Goal: Task Accomplishment & Management: Manage account settings

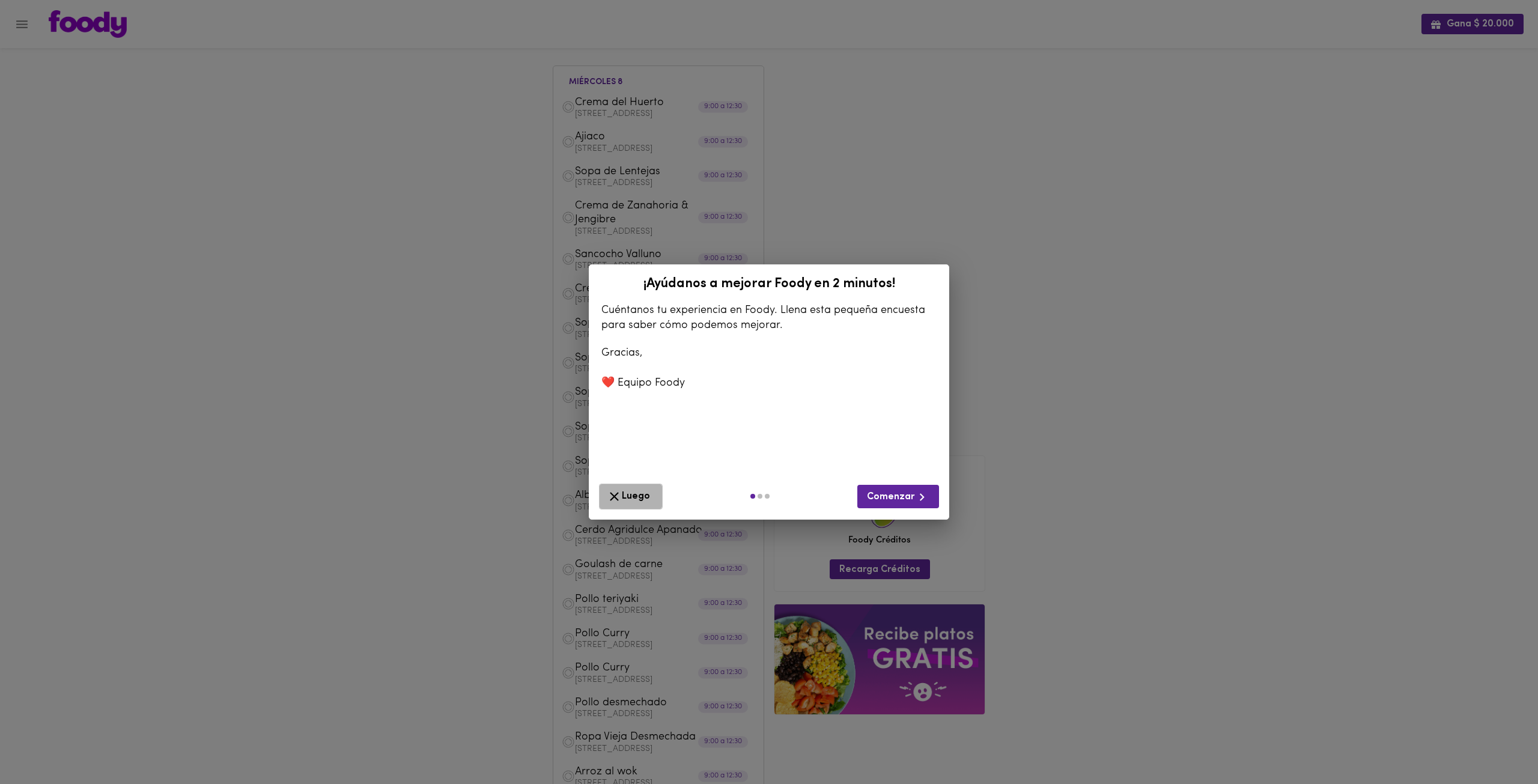
click at [621, 497] on icon "button" at bounding box center [614, 496] width 15 height 15
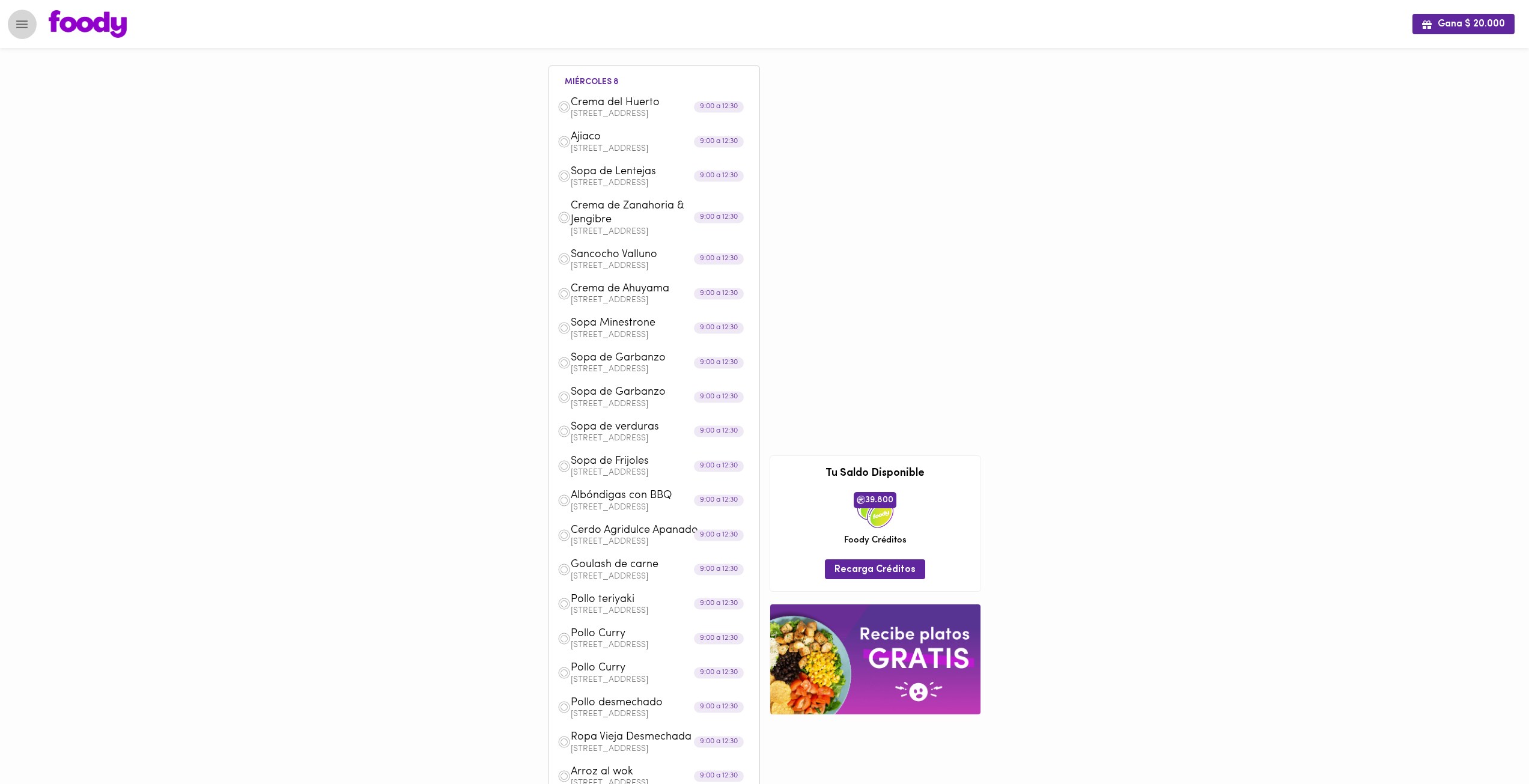
click at [27, 21] on icon "Menu" at bounding box center [22, 25] width 12 height 8
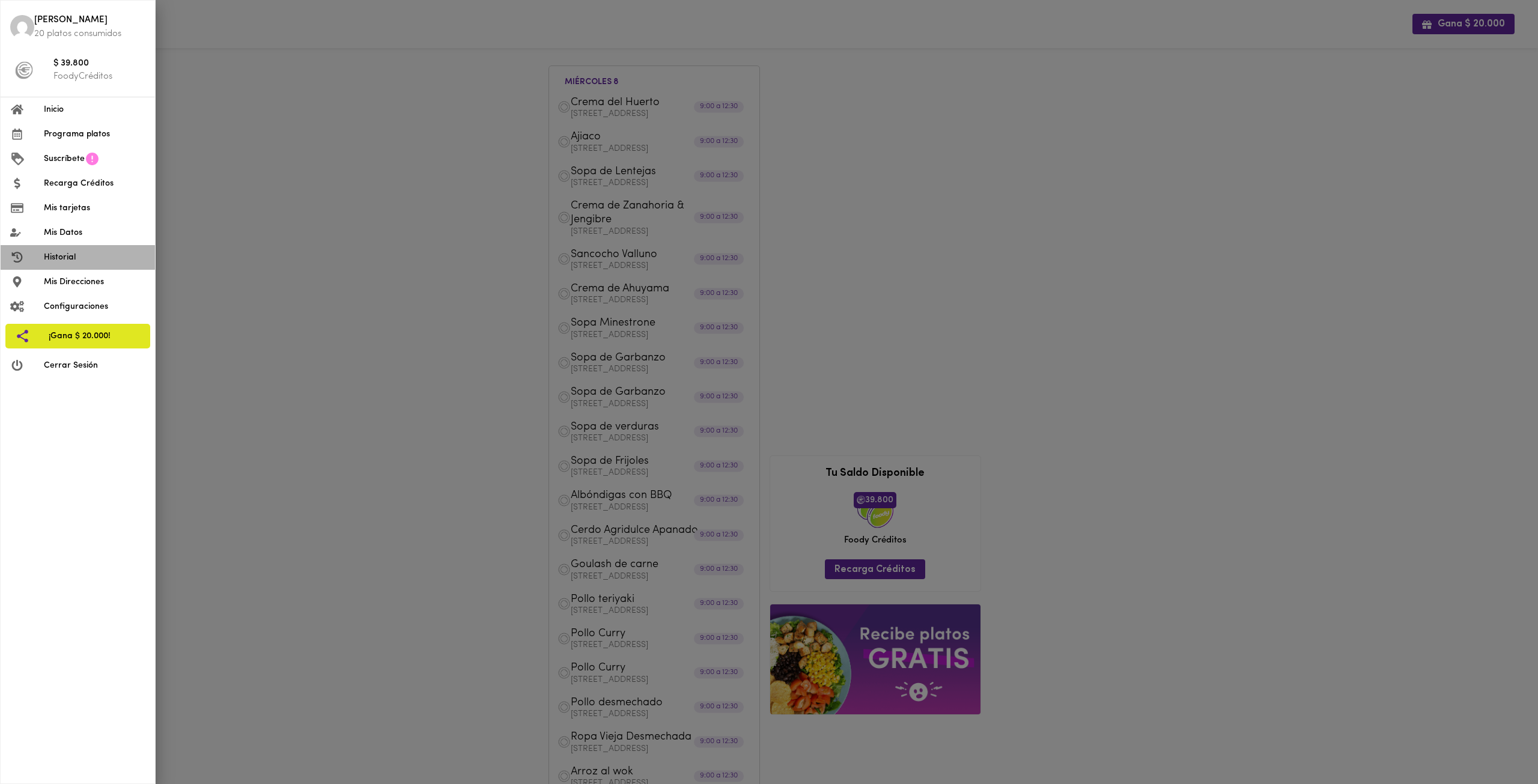
click at [75, 251] on span "Historial" at bounding box center [94, 257] width 101 height 13
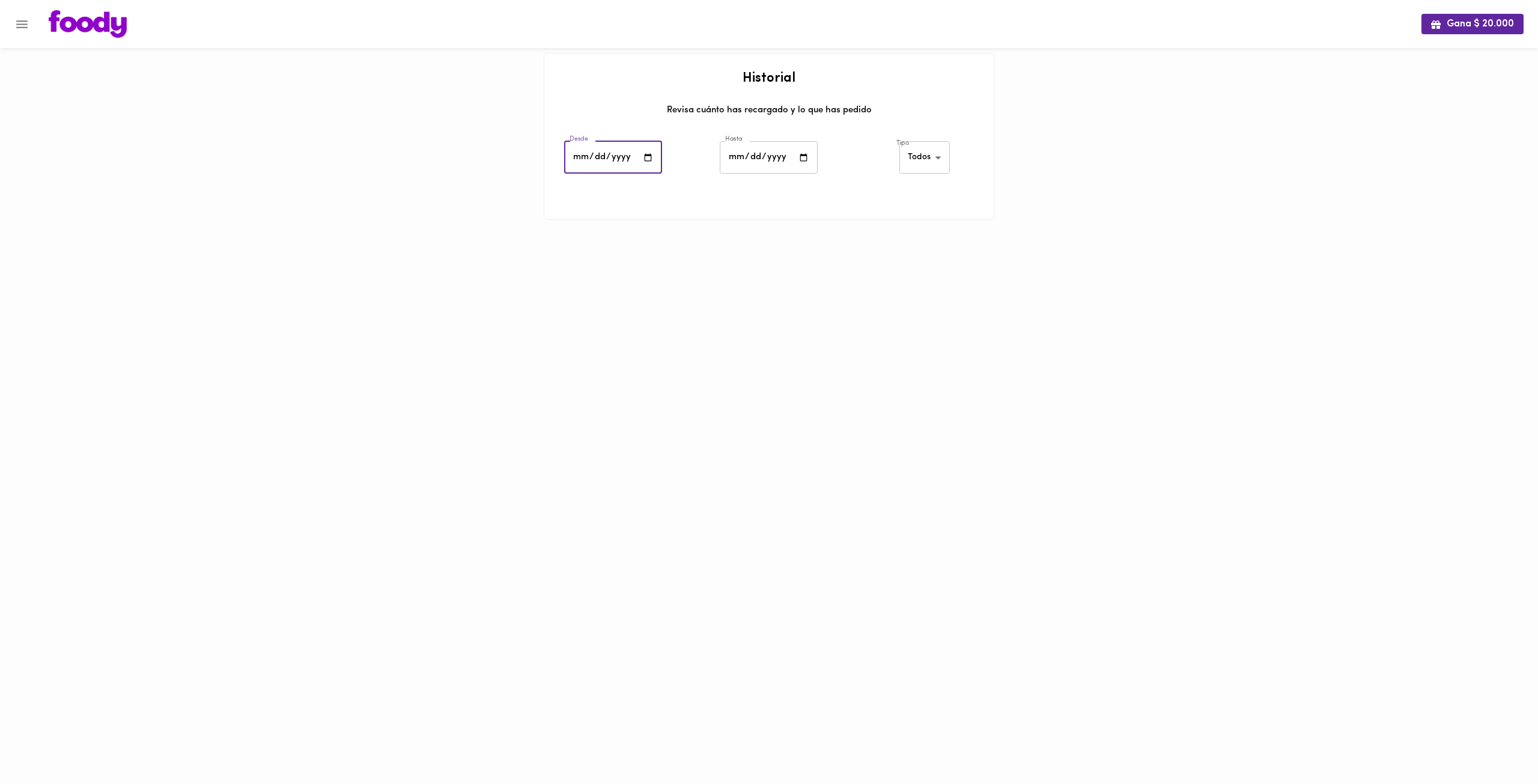
click at [631, 166] on input "date" at bounding box center [613, 158] width 98 height 33
click at [643, 153] on input "date" at bounding box center [613, 158] width 98 height 33
type input "[DATE]"
click at [774, 159] on input "date" at bounding box center [769, 158] width 98 height 33
click at [794, 155] on input "date" at bounding box center [769, 158] width 98 height 33
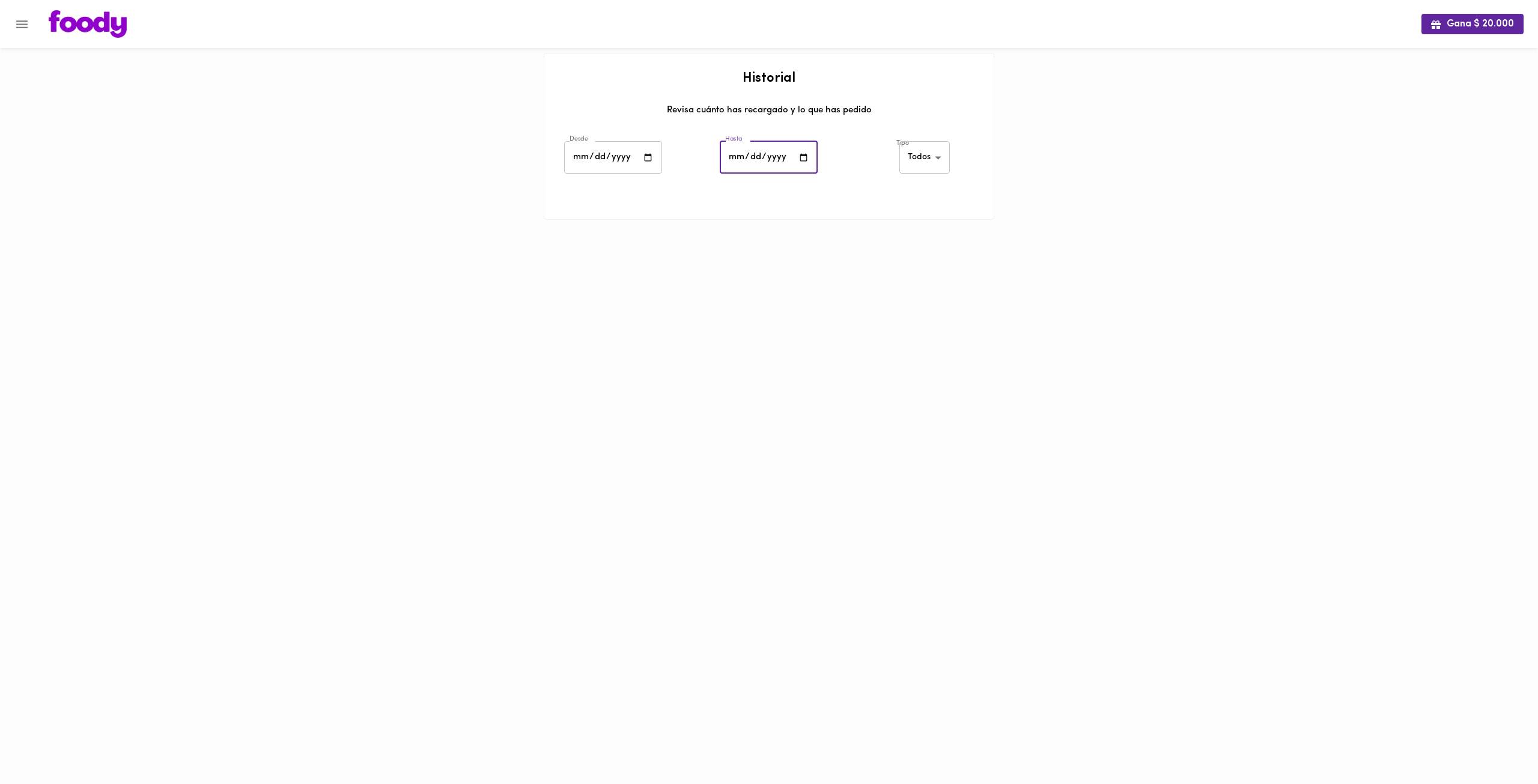
click at [802, 155] on input "date" at bounding box center [769, 158] width 98 height 33
type input "[DATE]"
click at [939, 162] on body "Gana $ 20.000 Historial Revisa cuánto has recargado y lo que has pedido Desde […" at bounding box center [769, 125] width 1538 height 250
click at [925, 158] on li "Todos" at bounding box center [926, 158] width 52 height 20
click at [932, 160] on body "Gana $ 20.000 Historial Revisa cuánto has recargado y lo que has pedido Desde […" at bounding box center [769, 125] width 1538 height 250
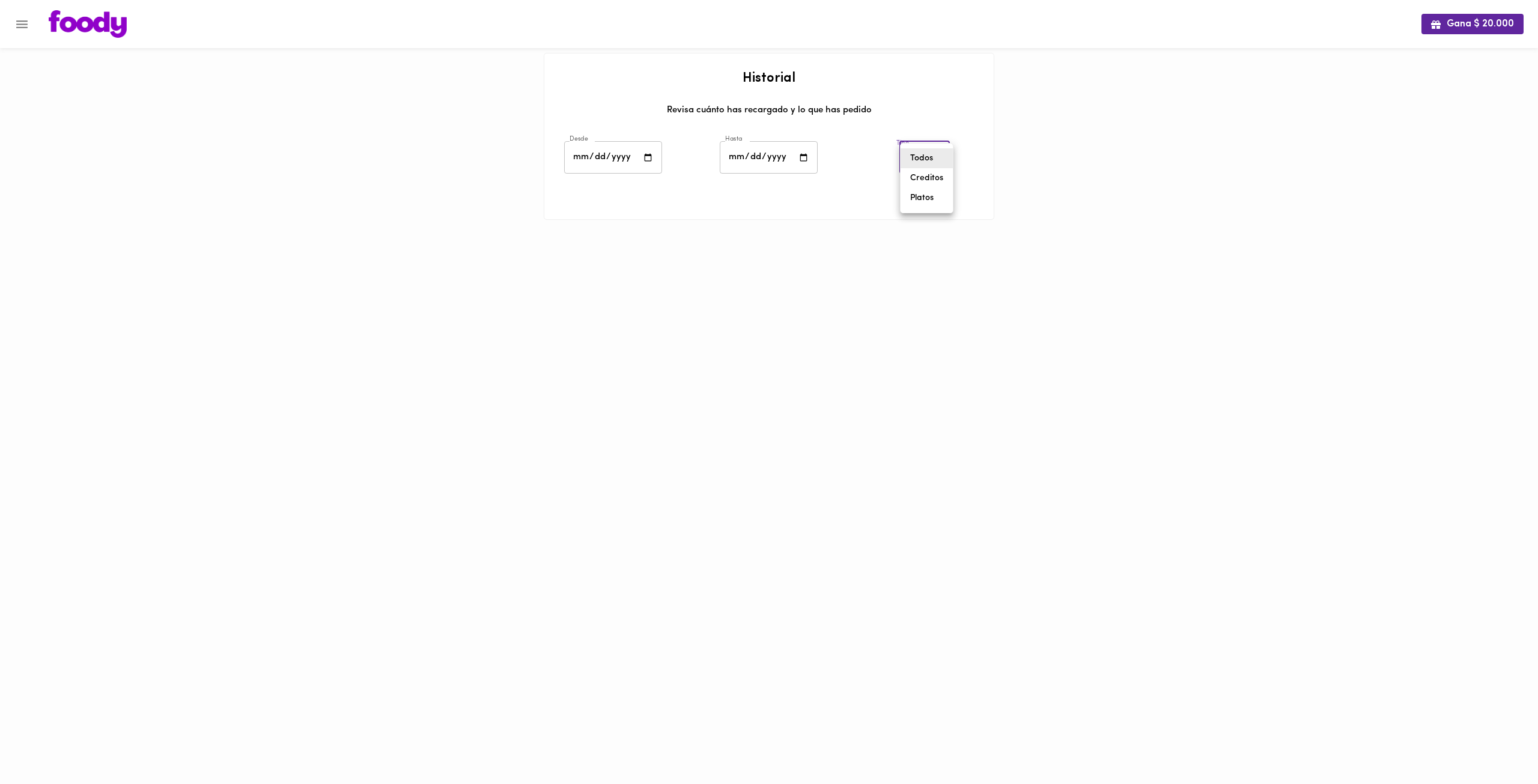
click at [936, 182] on li "Creditos" at bounding box center [926, 178] width 52 height 20
click at [690, 236] on div "$ 100.000" at bounding box center [686, 239] width 186 height 10
click at [931, 159] on body "Gana $ 20.000 Historial Revisa cuánto has recargado y lo que has pedido Desde […" at bounding box center [769, 144] width 1538 height 288
click at [927, 178] on li "Platos" at bounding box center [926, 178] width 59 height 20
click at [939, 159] on body "Gana $ 20.000 Historial Revisa cuánto has recargado y lo que has pedido Desde […" at bounding box center [769, 182] width 1538 height 364
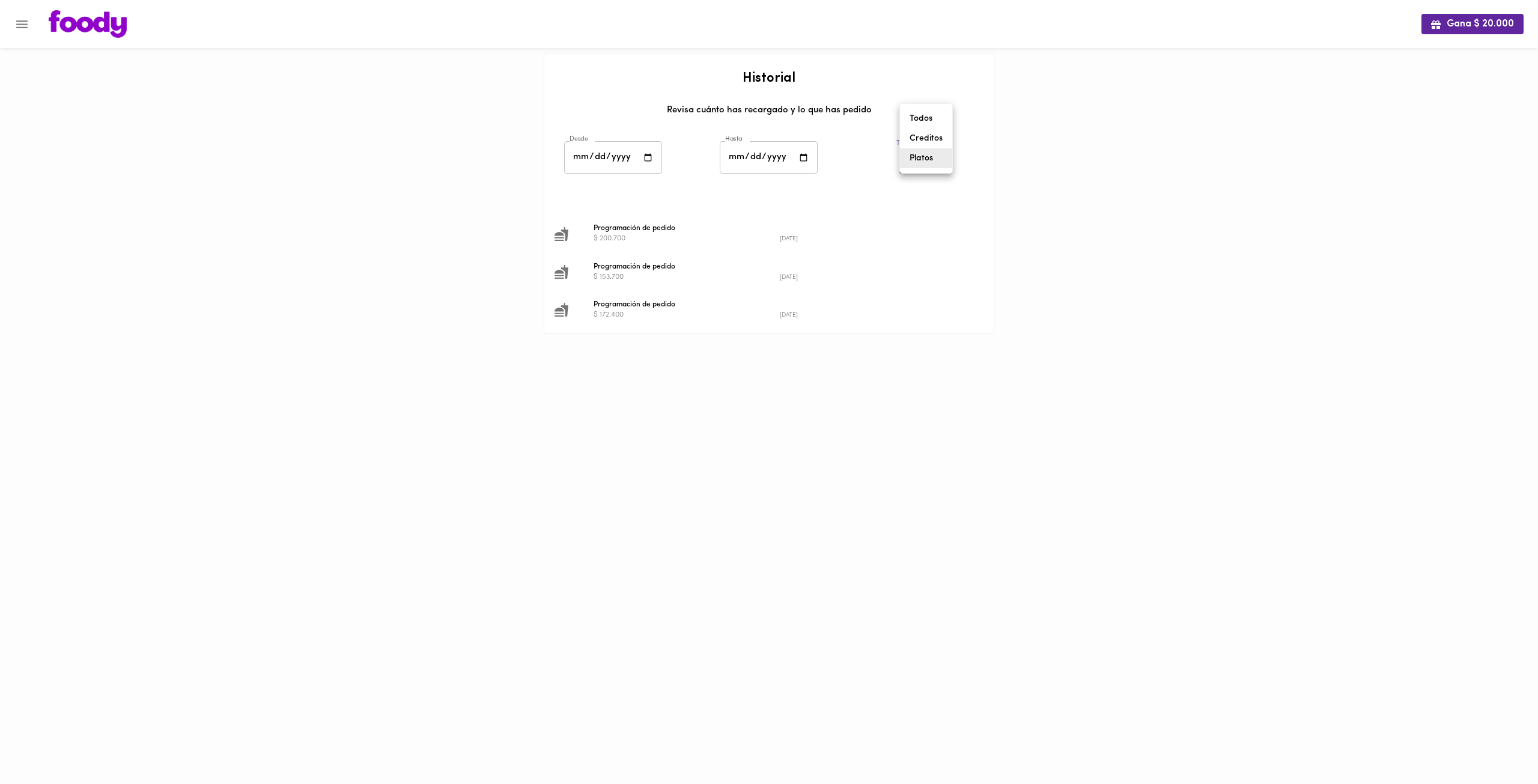
drag, startPoint x: 924, startPoint y: 118, endPoint x: 928, endPoint y: 135, distance: 17.5
click at [931, 140] on ul "Todos Creditos Platos" at bounding box center [926, 139] width 52 height 69
click at [928, 135] on li "Creditos" at bounding box center [926, 139] width 52 height 20
type input "[PERSON_NAME]-credits"
click at [661, 230] on span "Recarga de créditos" at bounding box center [779, 228] width 373 height 11
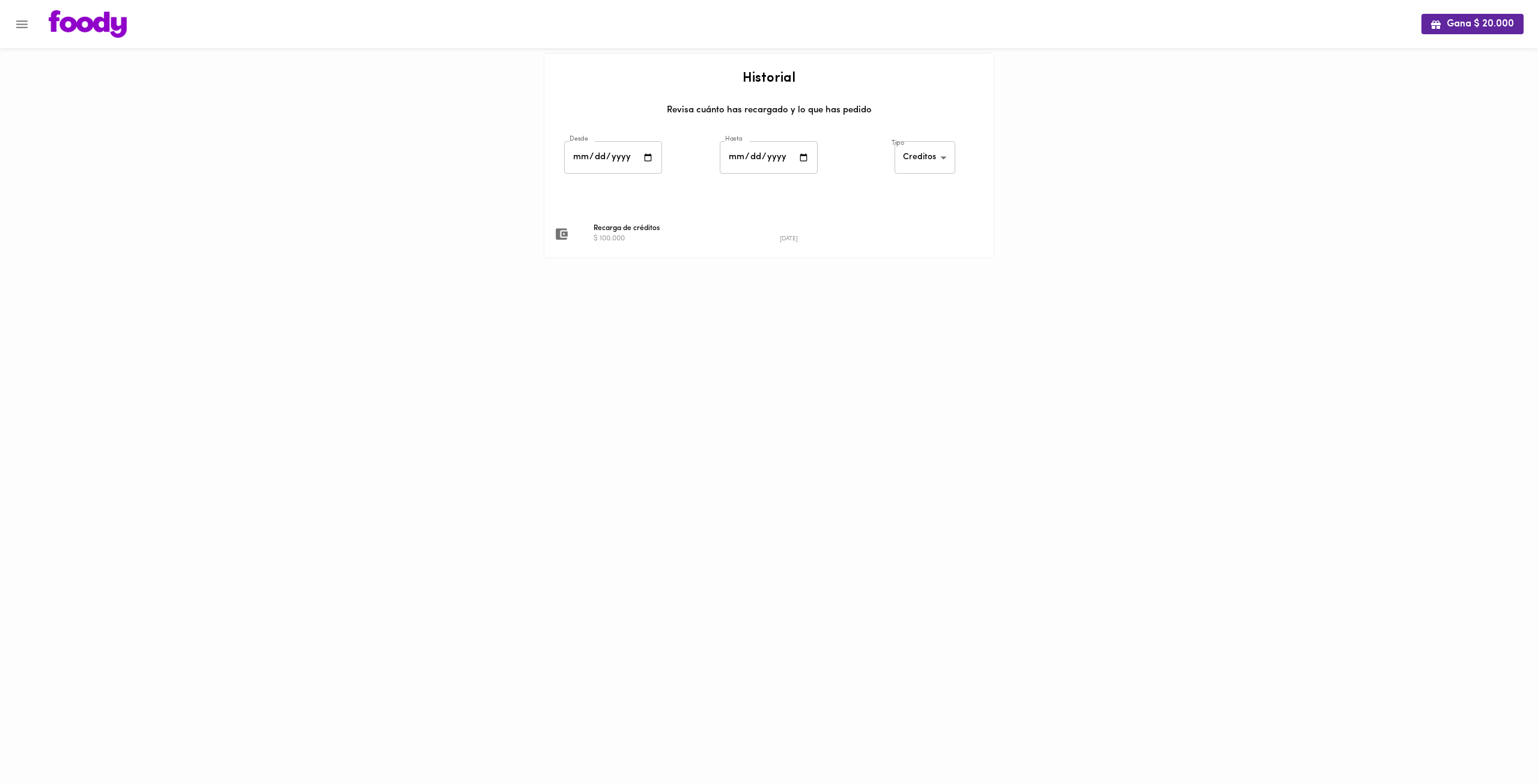
click at [624, 225] on span "Recarga de créditos" at bounding box center [779, 228] width 373 height 11
click at [801, 230] on span "Recarga de créditos" at bounding box center [779, 228] width 373 height 11
click at [29, 29] on icon "Menu" at bounding box center [22, 24] width 15 height 15
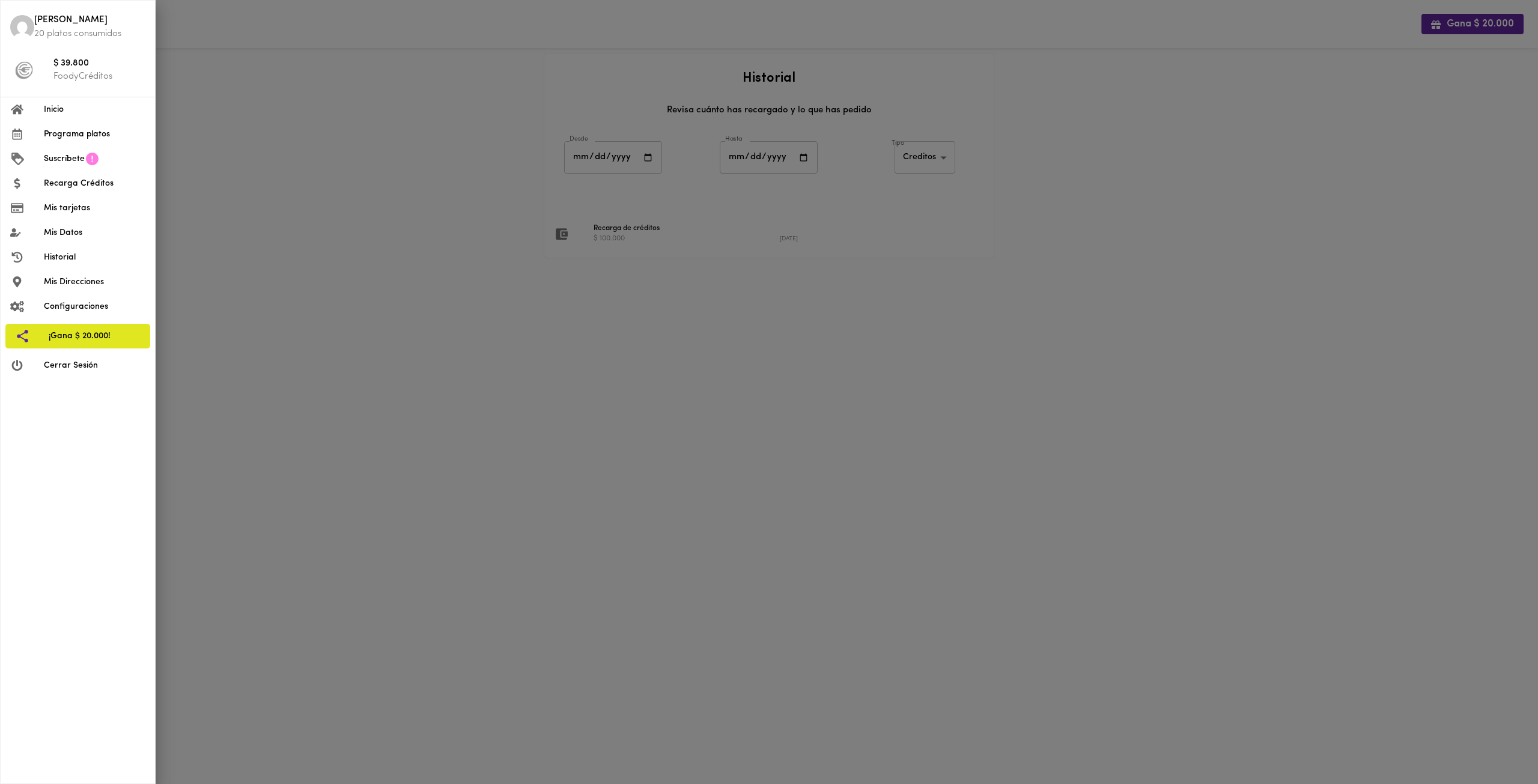
click at [32, 20] on li "[PERSON_NAME] 20 platos consumidos" at bounding box center [78, 27] width 154 height 43
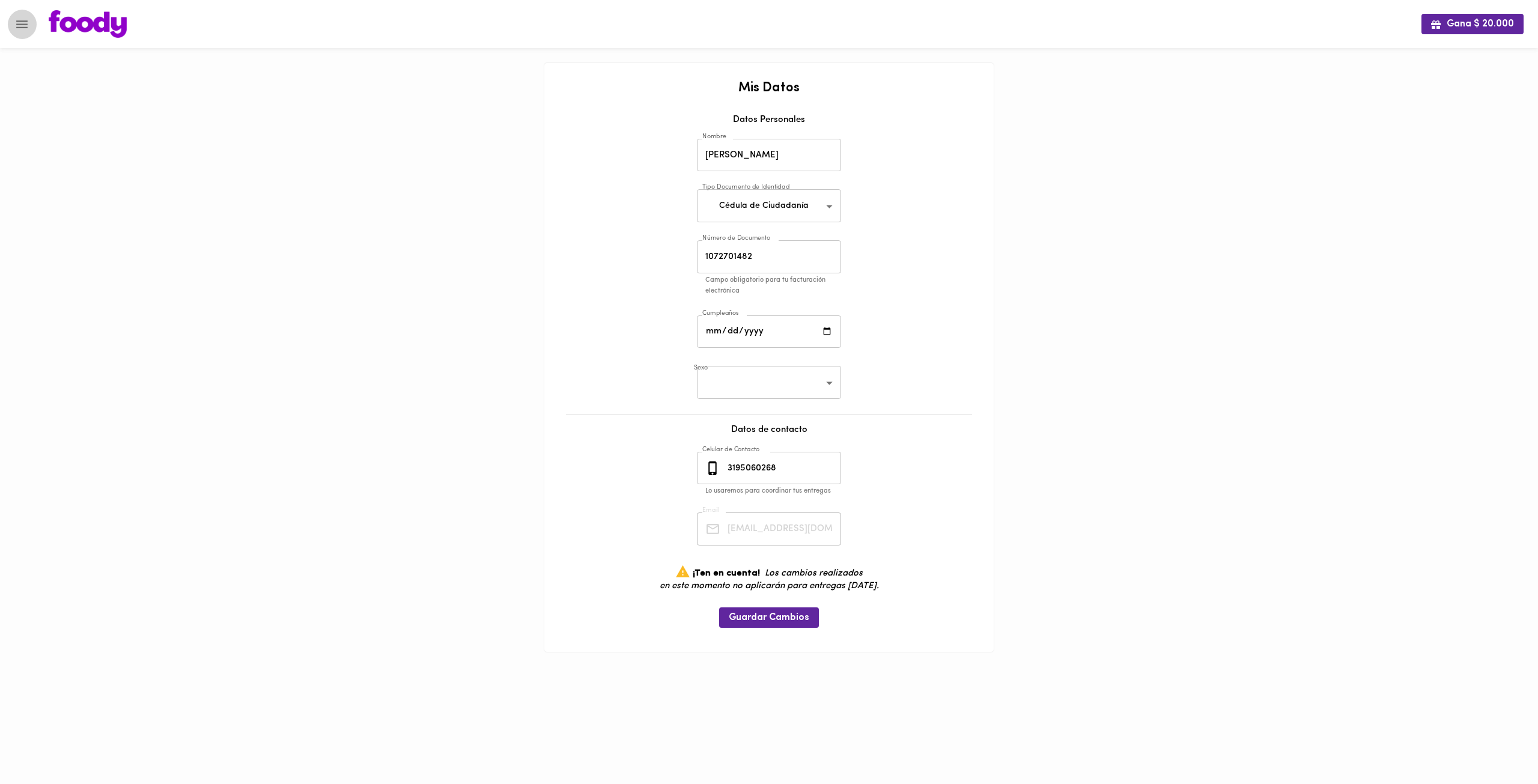
click at [18, 28] on icon "Menu" at bounding box center [22, 25] width 12 height 8
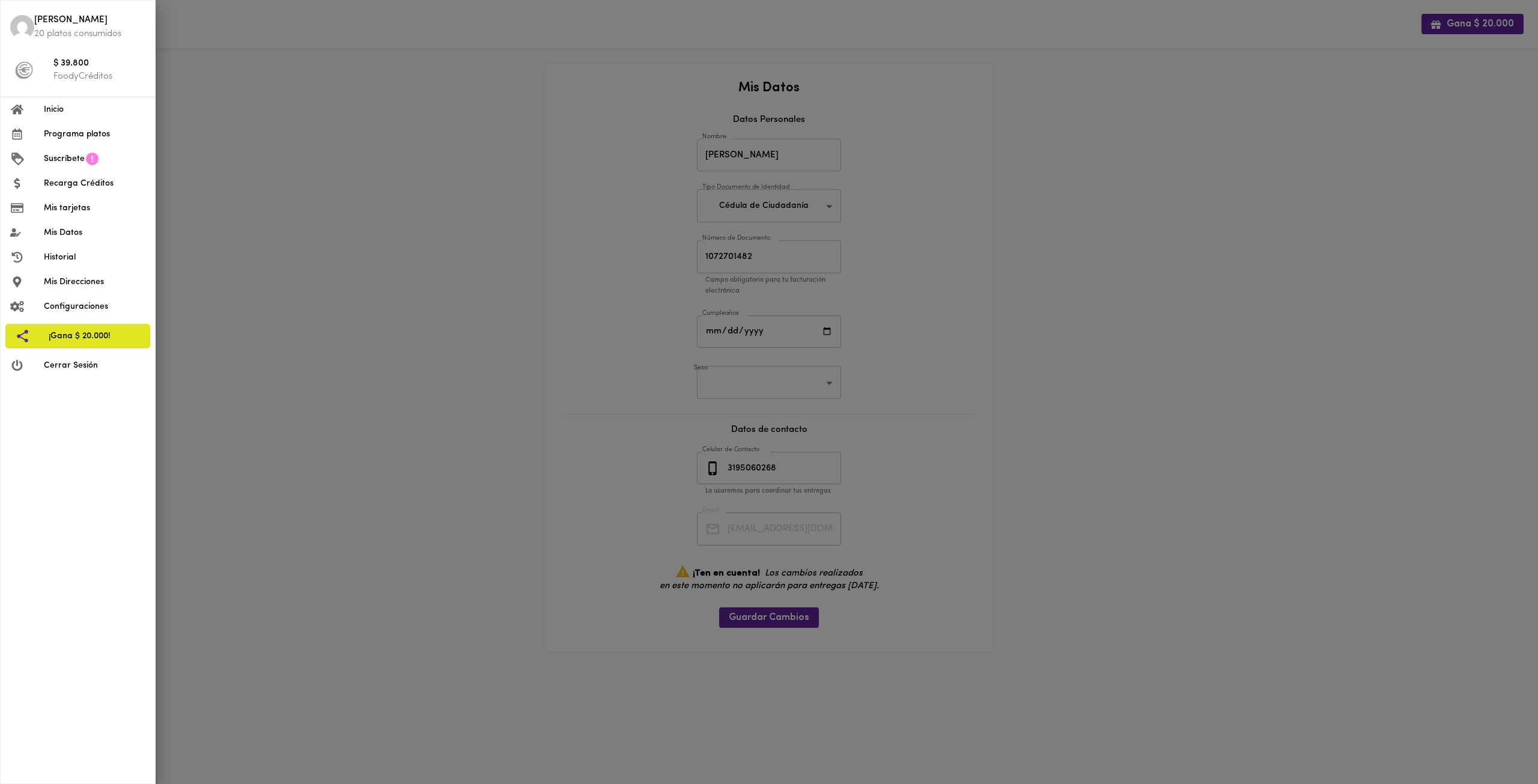
click at [72, 159] on span "Suscríbete" at bounding box center [65, 158] width 41 height 13
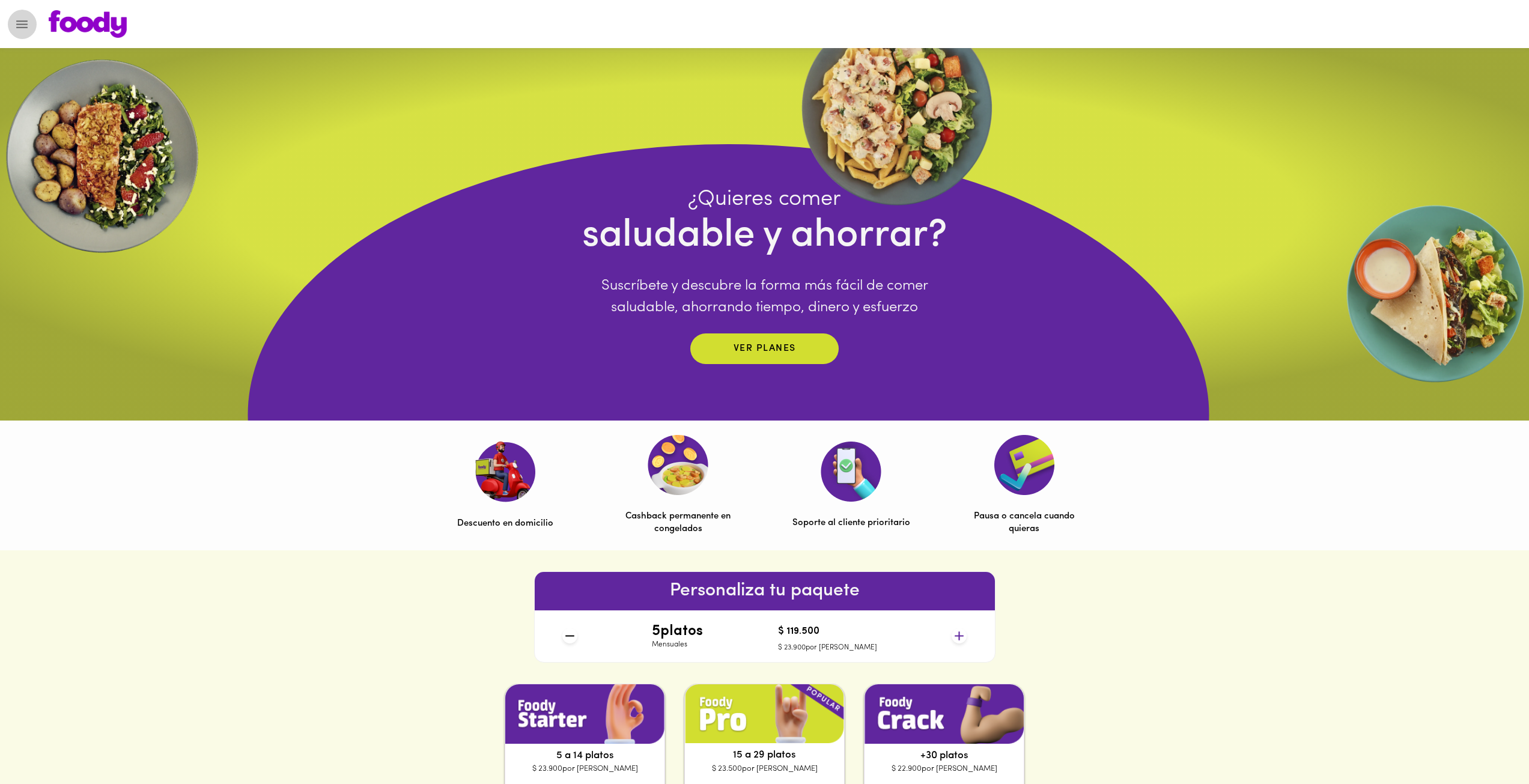
click at [24, 30] on icon "Menu" at bounding box center [22, 24] width 15 height 15
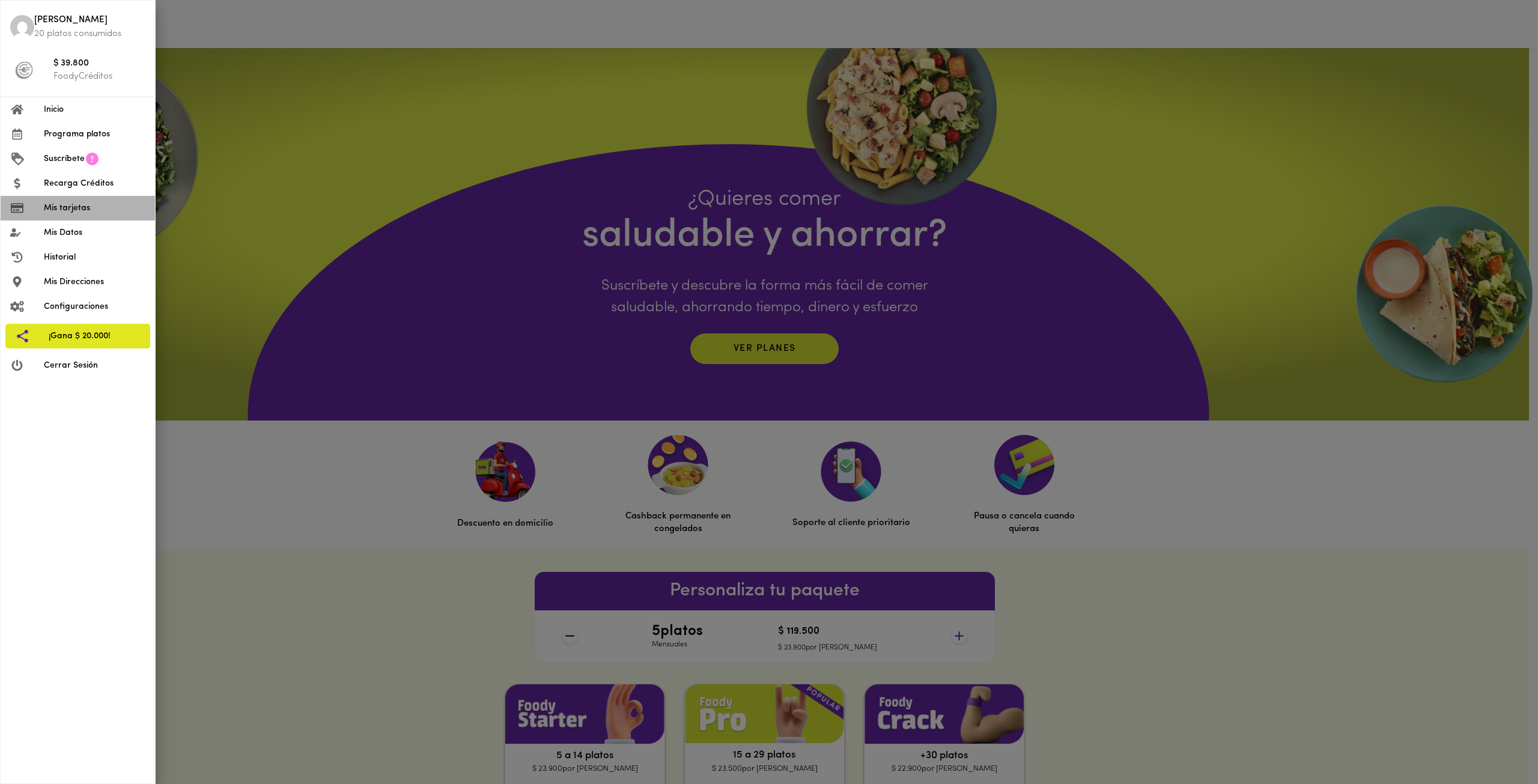
click at [79, 213] on span "Mis tarjetas" at bounding box center [94, 208] width 101 height 13
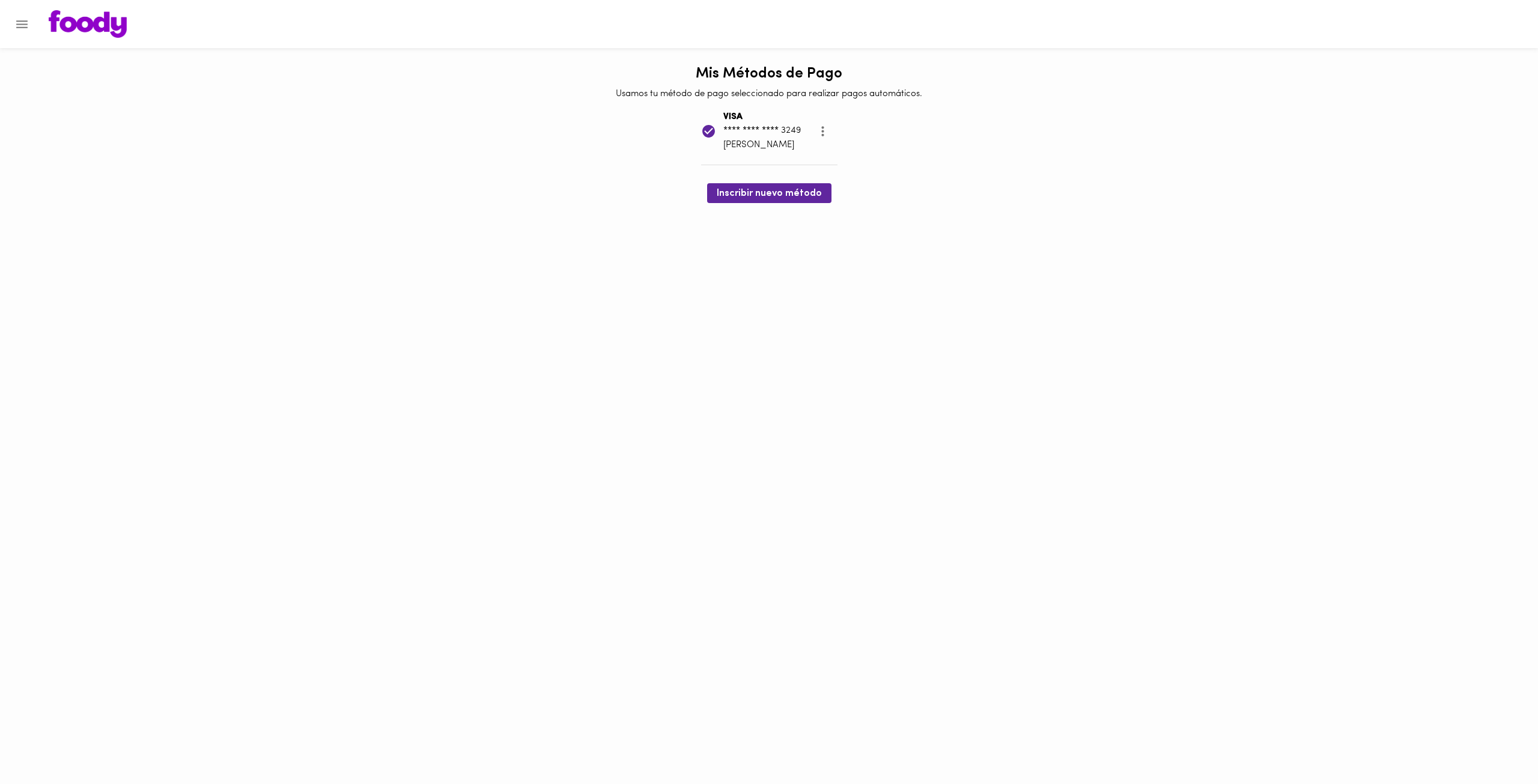
click at [831, 132] on icon "more" at bounding box center [823, 131] width 15 height 15
click at [870, 137] on li "Eliminar" at bounding box center [864, 133] width 50 height 20
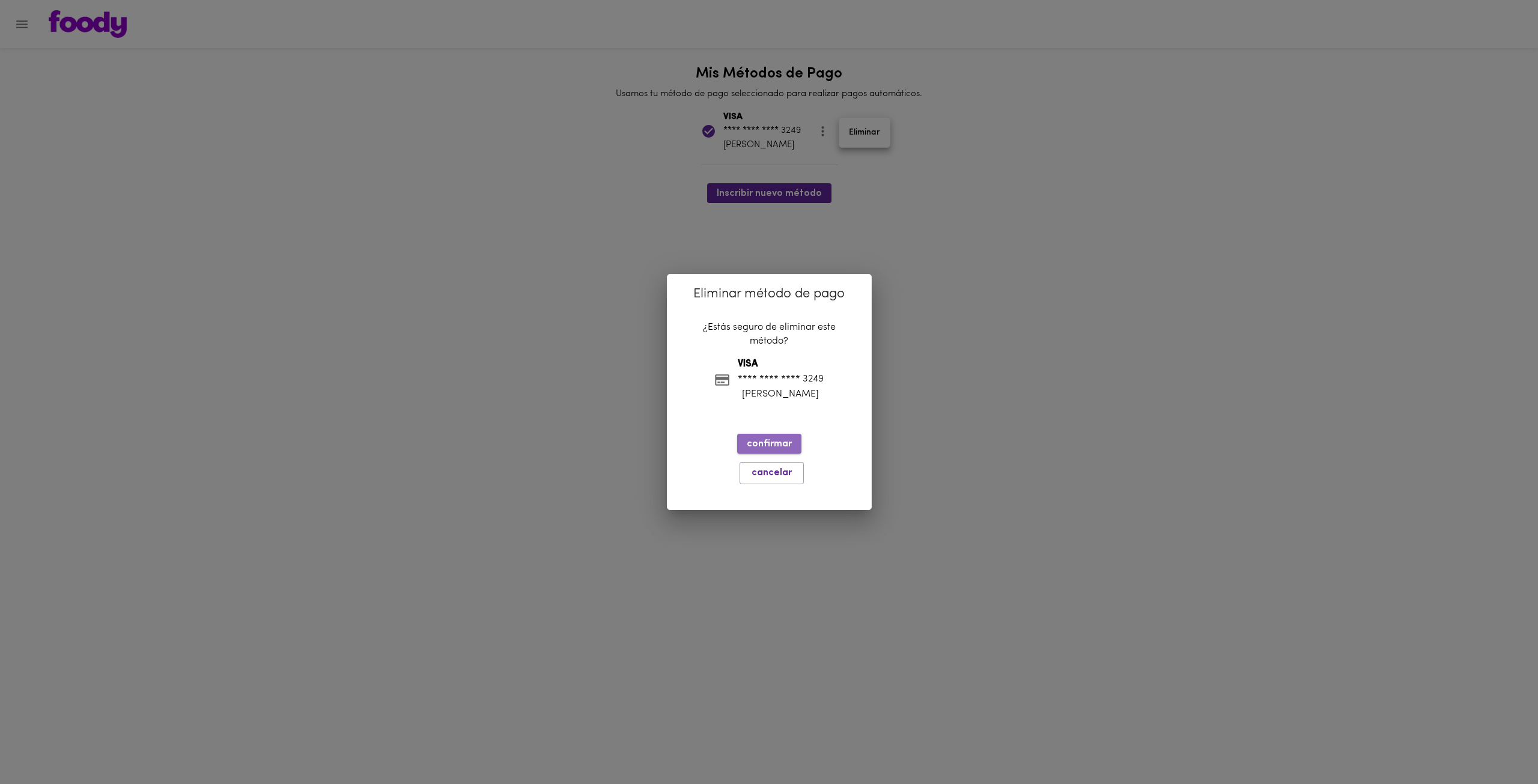
click at [774, 450] on span "confirmar" at bounding box center [769, 445] width 45 height 12
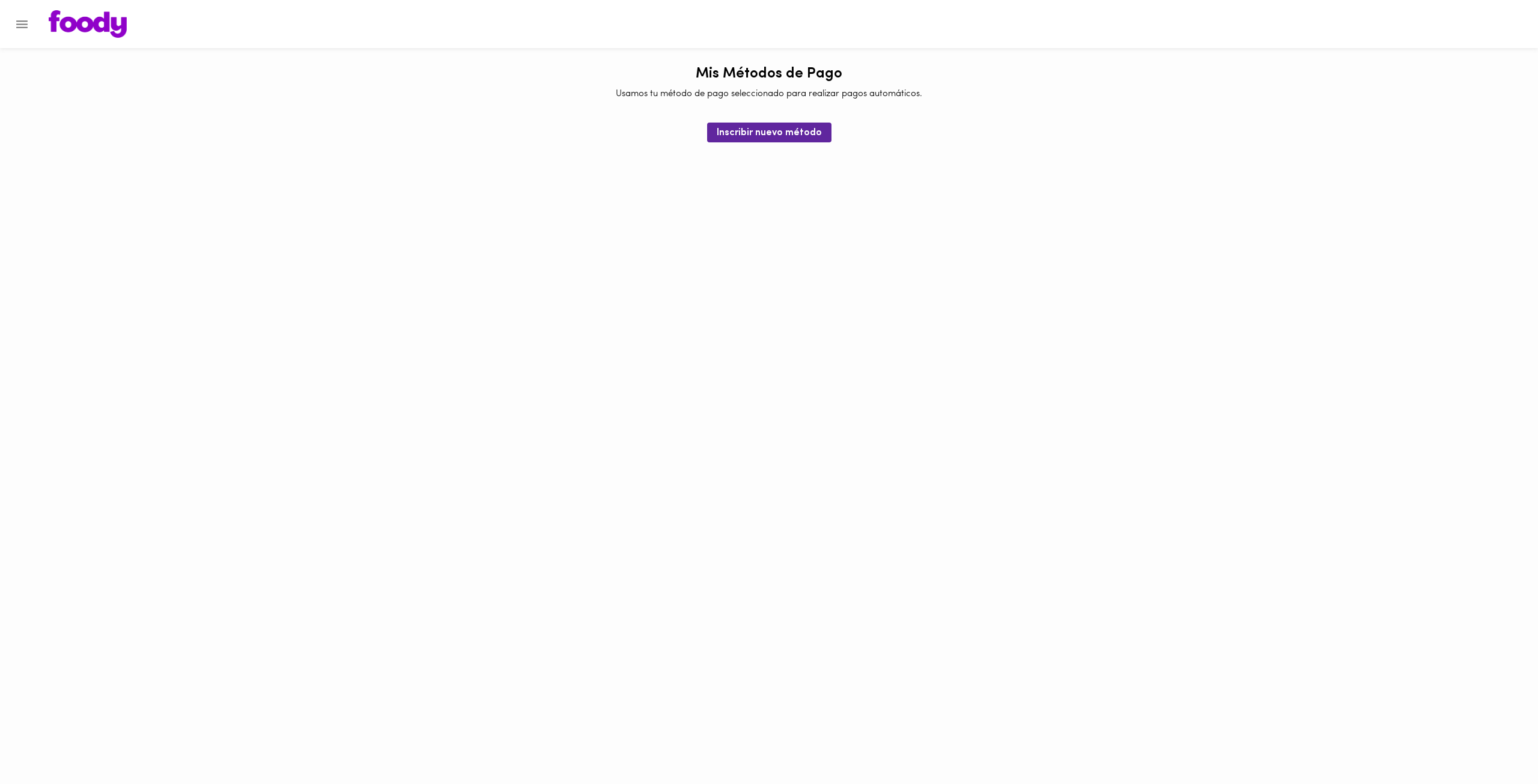
click at [10, 30] on div at bounding box center [6, 392] width 12 height 784
click at [17, 24] on icon "Menu" at bounding box center [22, 25] width 12 height 8
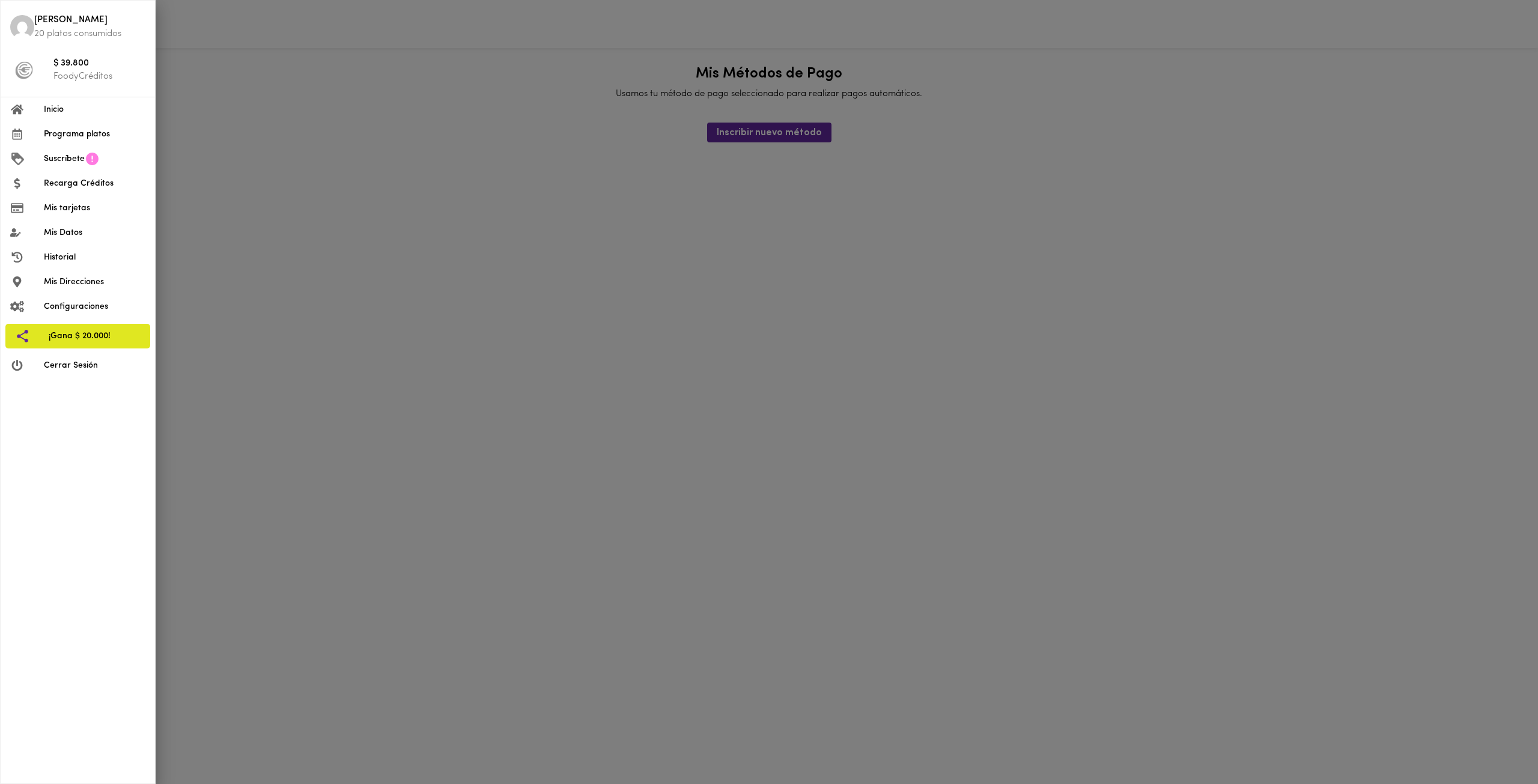
click at [69, 110] on span "Inicio" at bounding box center [94, 109] width 101 height 13
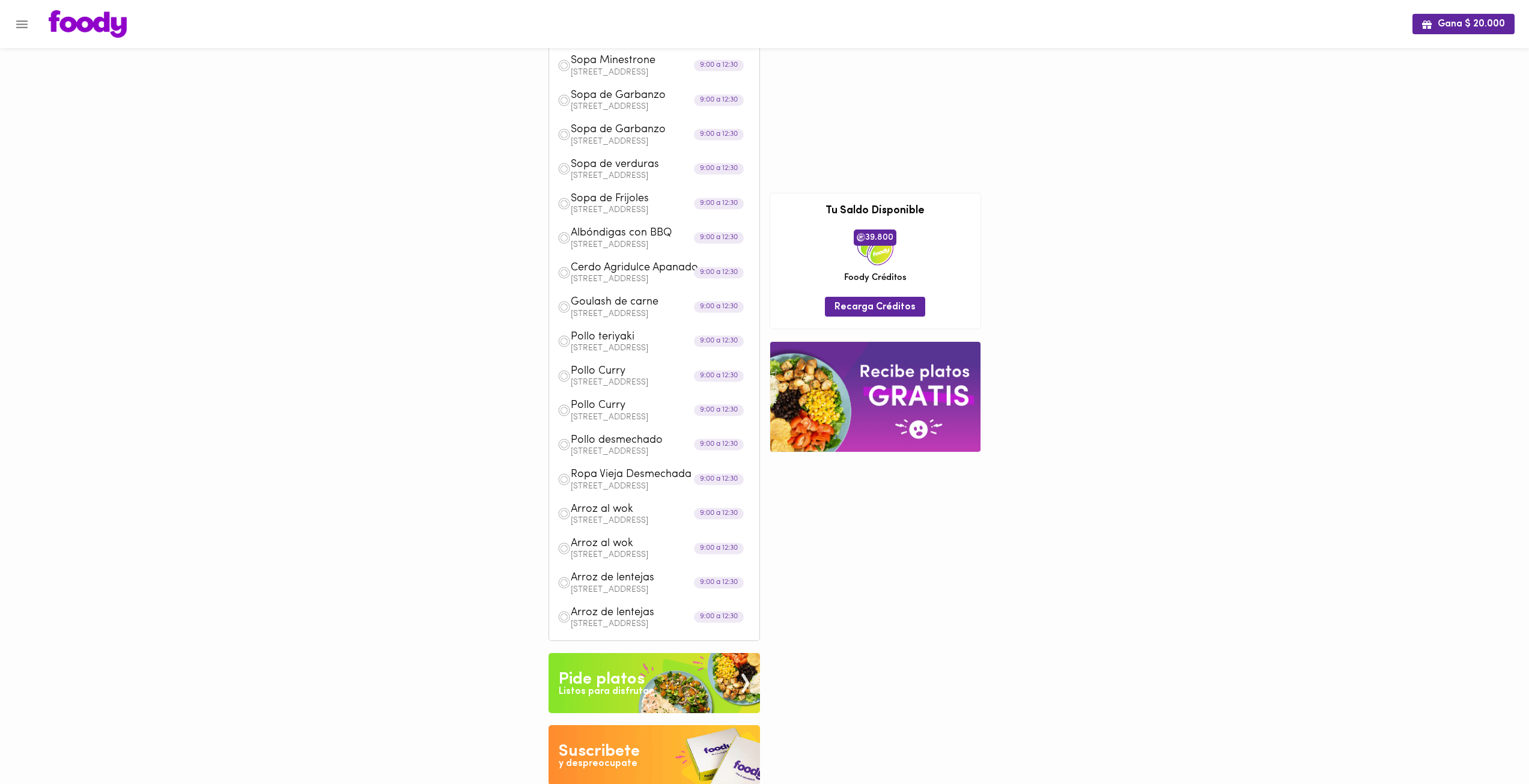
scroll to position [354, 0]
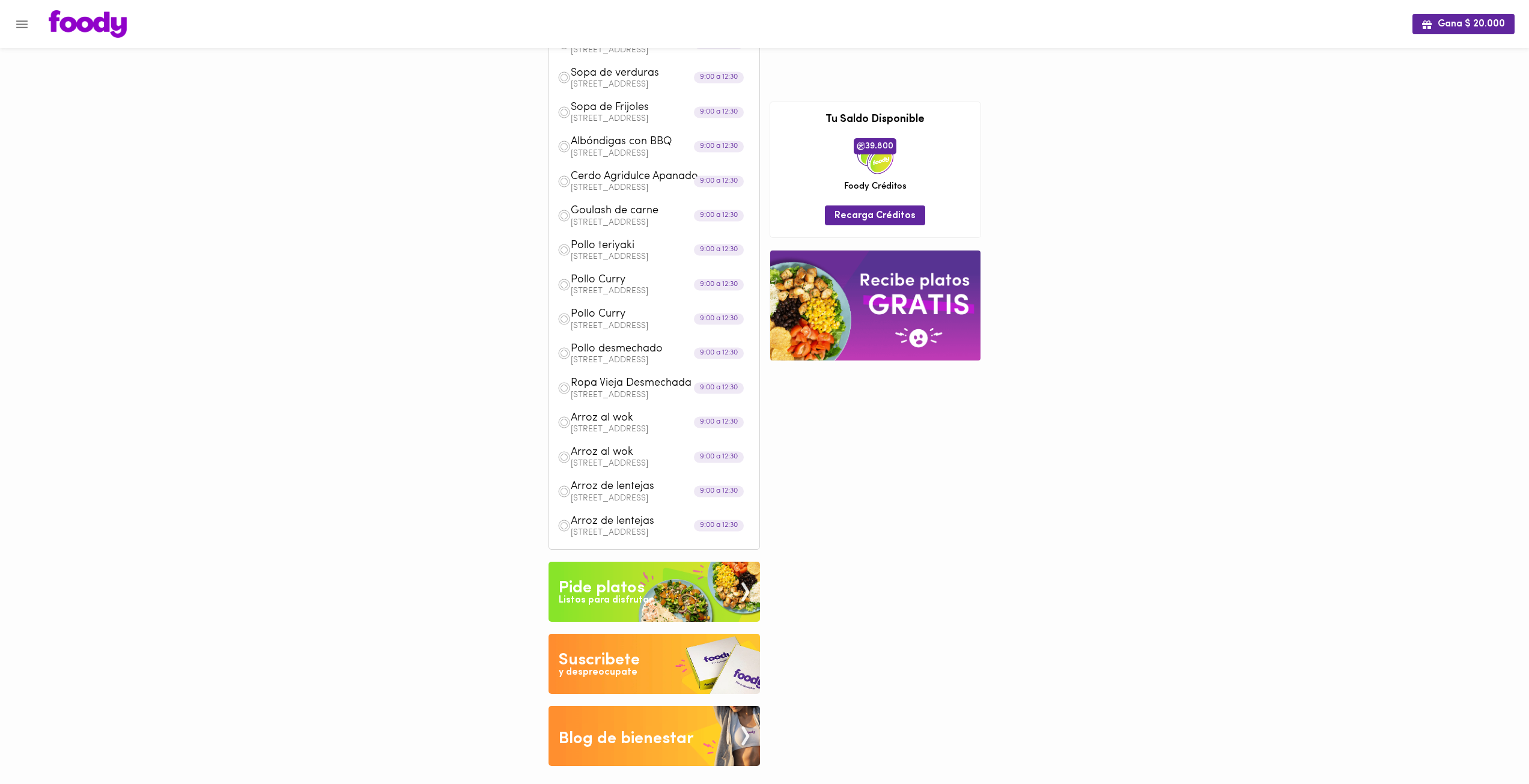
click at [867, 335] on img at bounding box center [876, 306] width 211 height 110
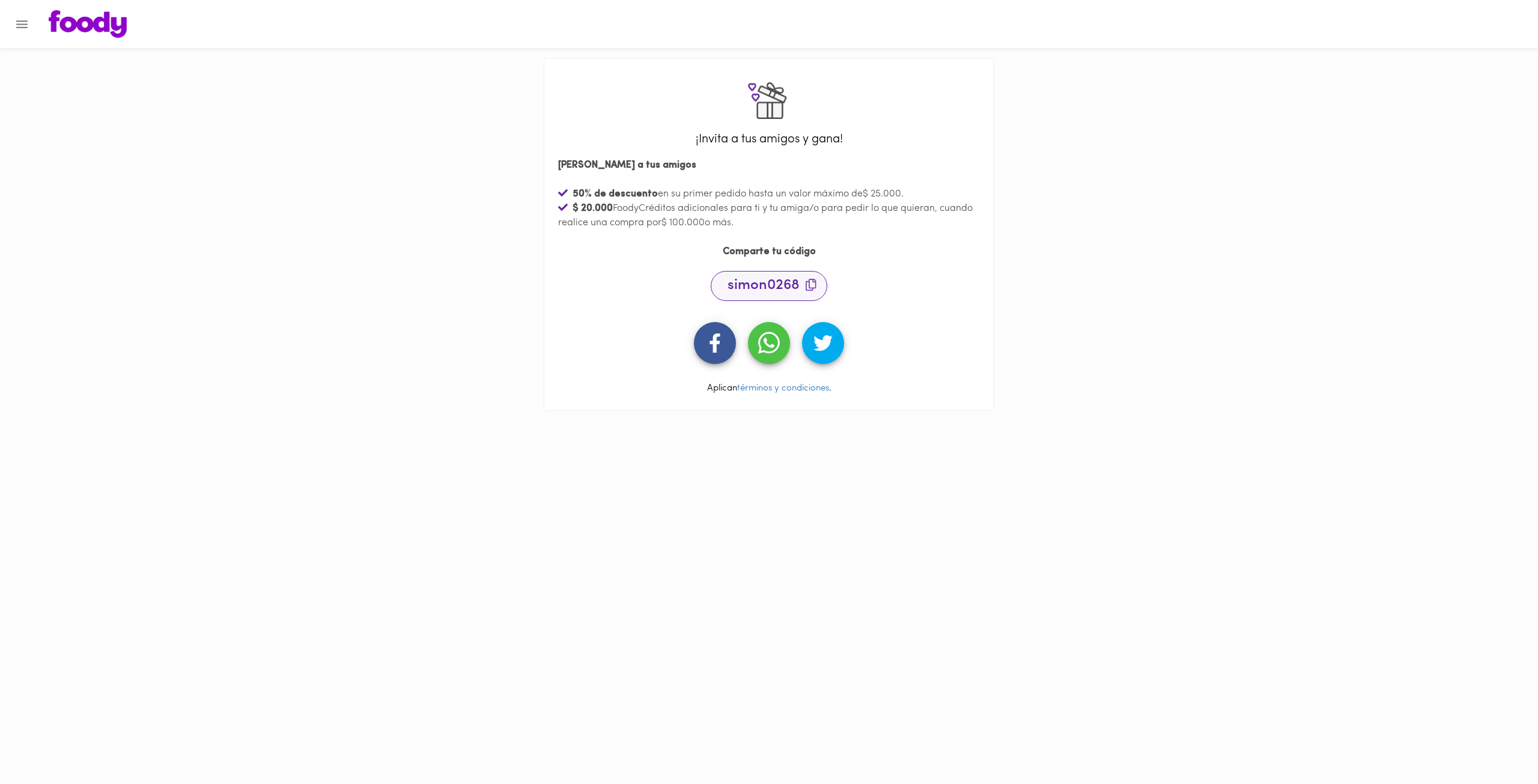
click at [810, 284] on icon at bounding box center [811, 284] width 11 height 12
drag, startPoint x: 738, startPoint y: 220, endPoint x: 808, endPoint y: 223, distance: 70.1
click at [808, 223] on div "[PERSON_NAME] a tus amigos 50 % de descuento en su primer pedido hasta un valor…" at bounding box center [769, 207] width 431 height 110
click at [808, 223] on div "$ 20.000 FoodyCréditos adicionales para ti y tu amiga/o para pedir lo que quier…" at bounding box center [769, 215] width 422 height 29
click at [20, 17] on icon "Menu" at bounding box center [22, 24] width 15 height 15
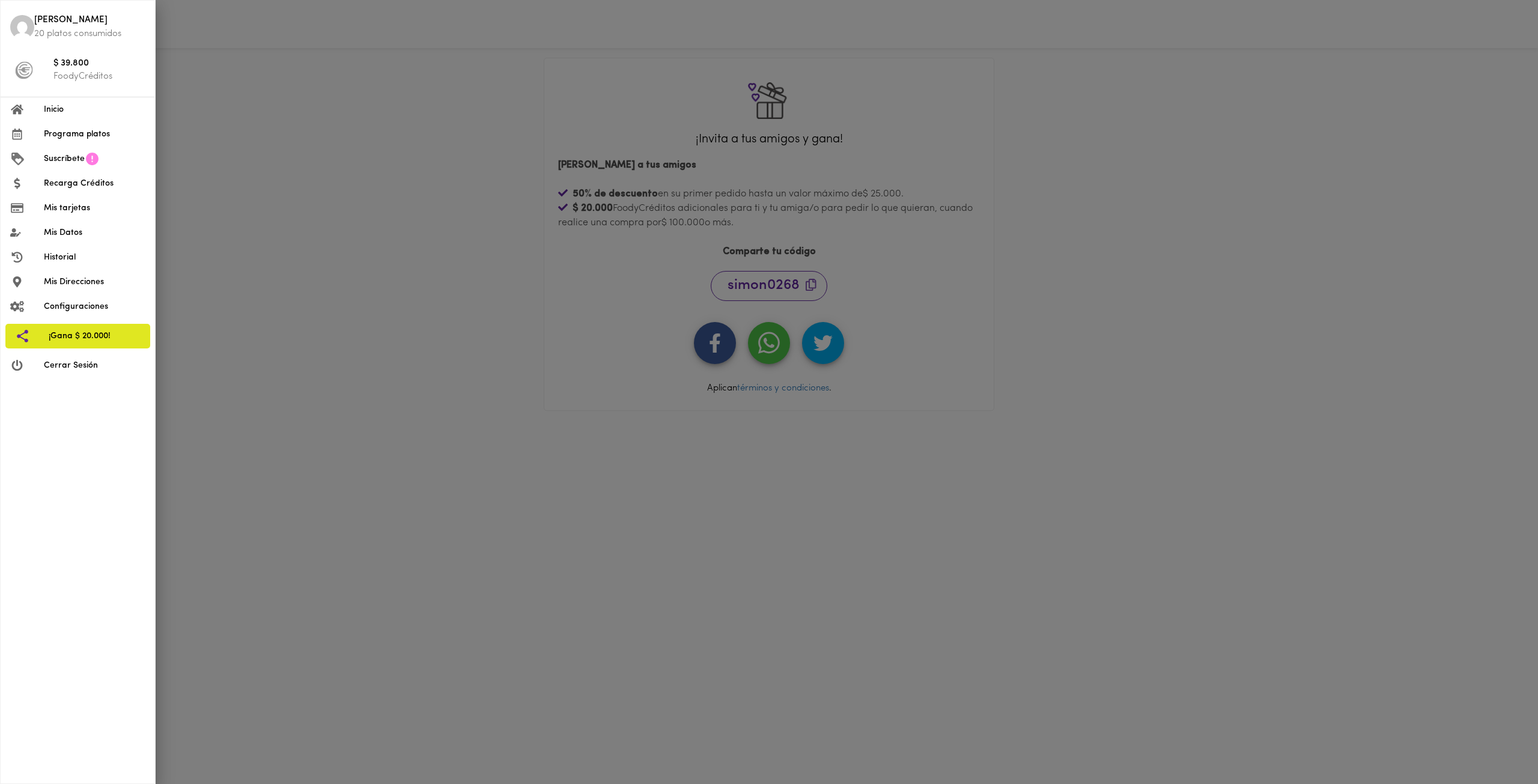
click at [59, 102] on li "Inicio" at bounding box center [78, 109] width 154 height 25
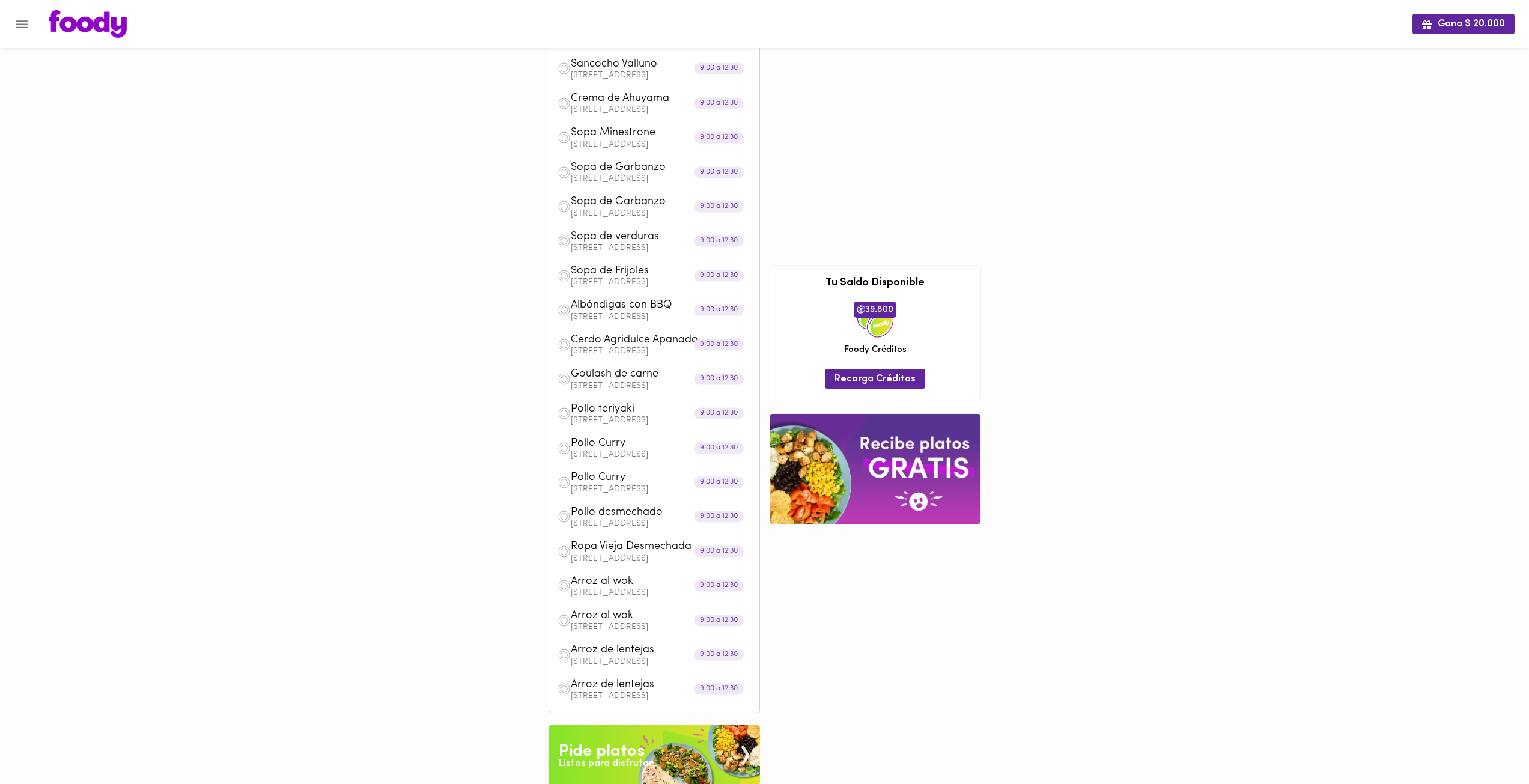
scroll to position [354, 0]
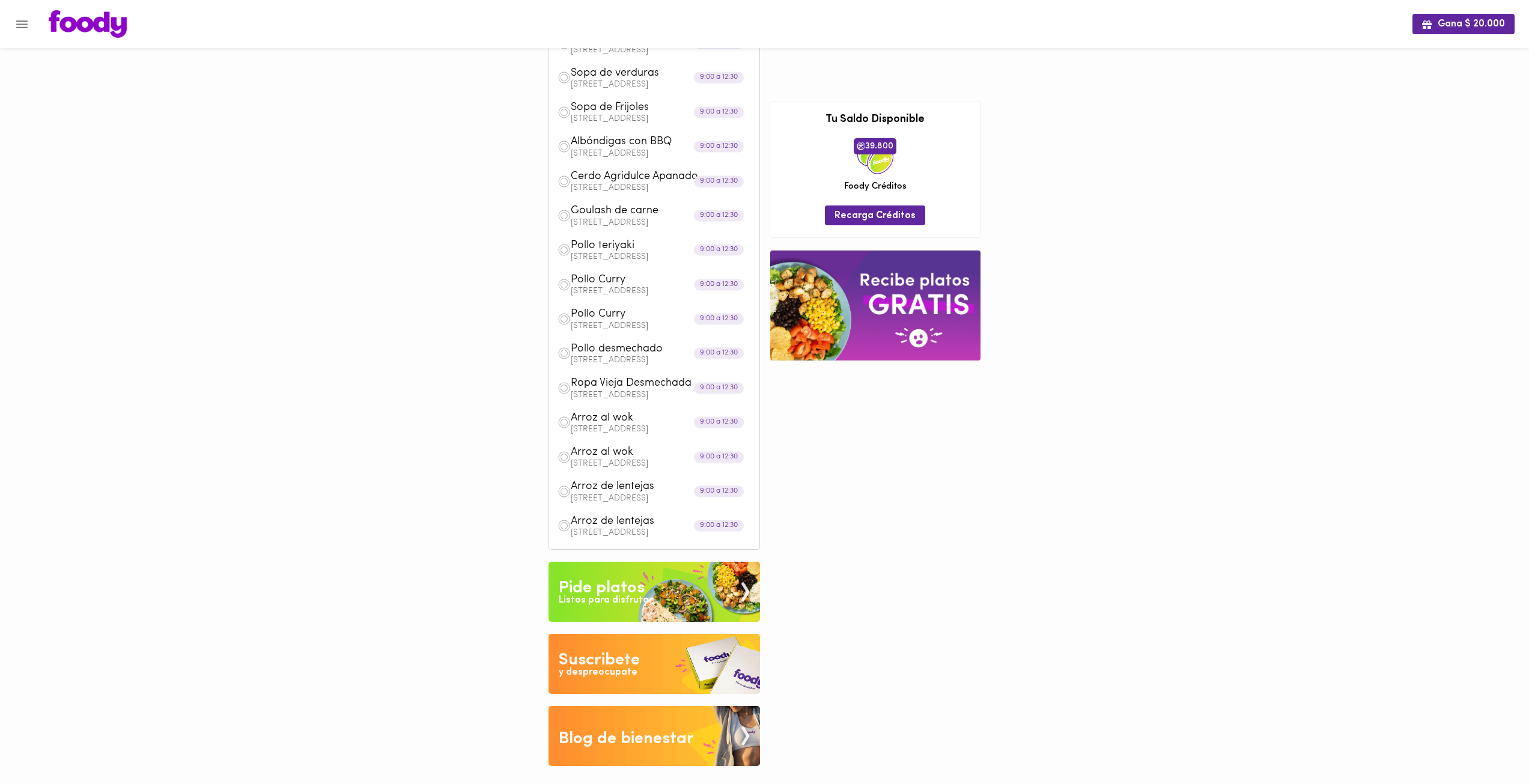
click at [593, 141] on span "Albóndigas con BBQ" at bounding box center [640, 142] width 138 height 14
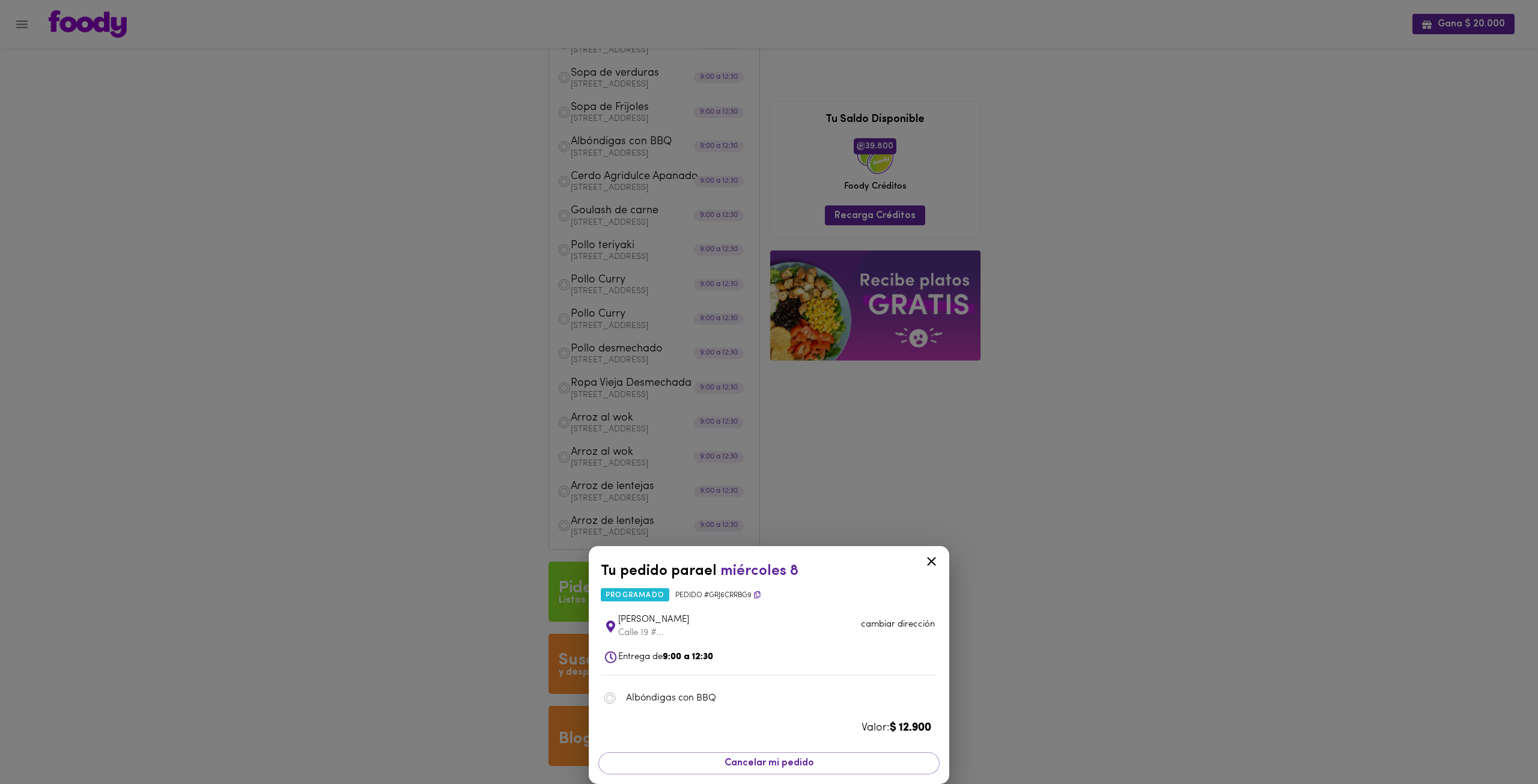
click at [433, 199] on div "Tu pedido para el [DATE] 8 programado Pedido # GRj6CrRBg9 María José [STREET_AD…" at bounding box center [769, 392] width 1538 height 784
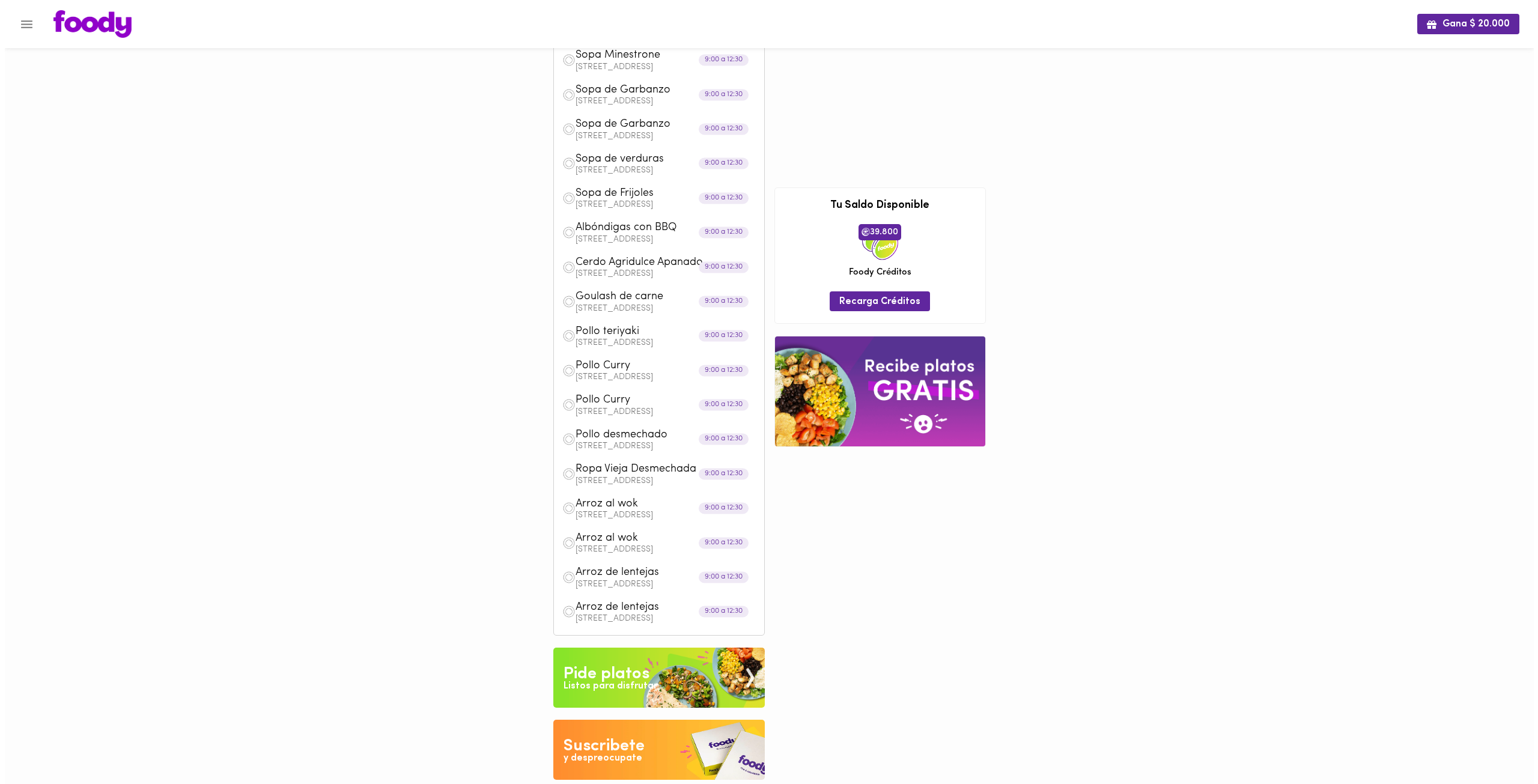
scroll to position [113, 0]
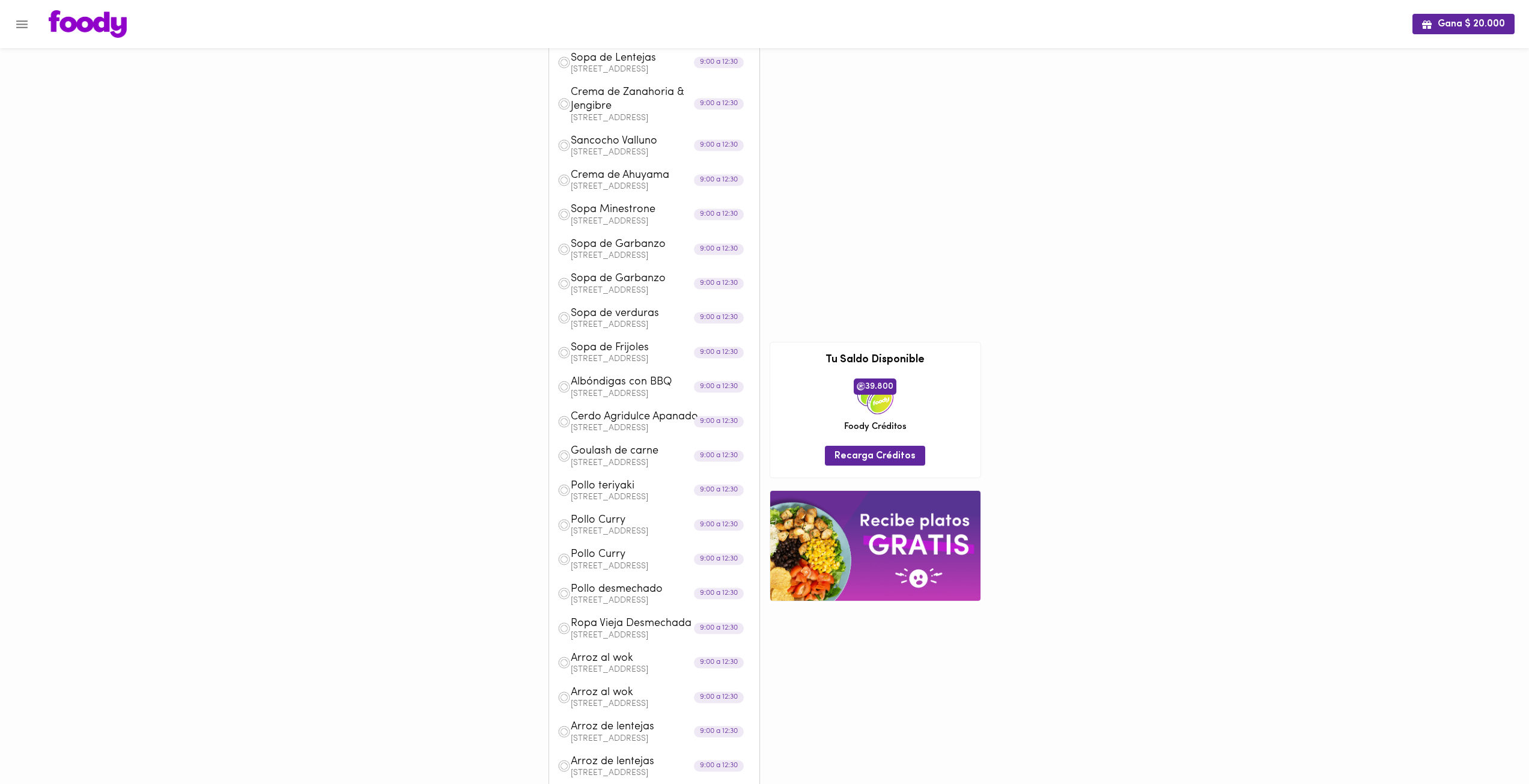
click at [577, 188] on p "[STREET_ADDRESS]" at bounding box center [660, 187] width 180 height 9
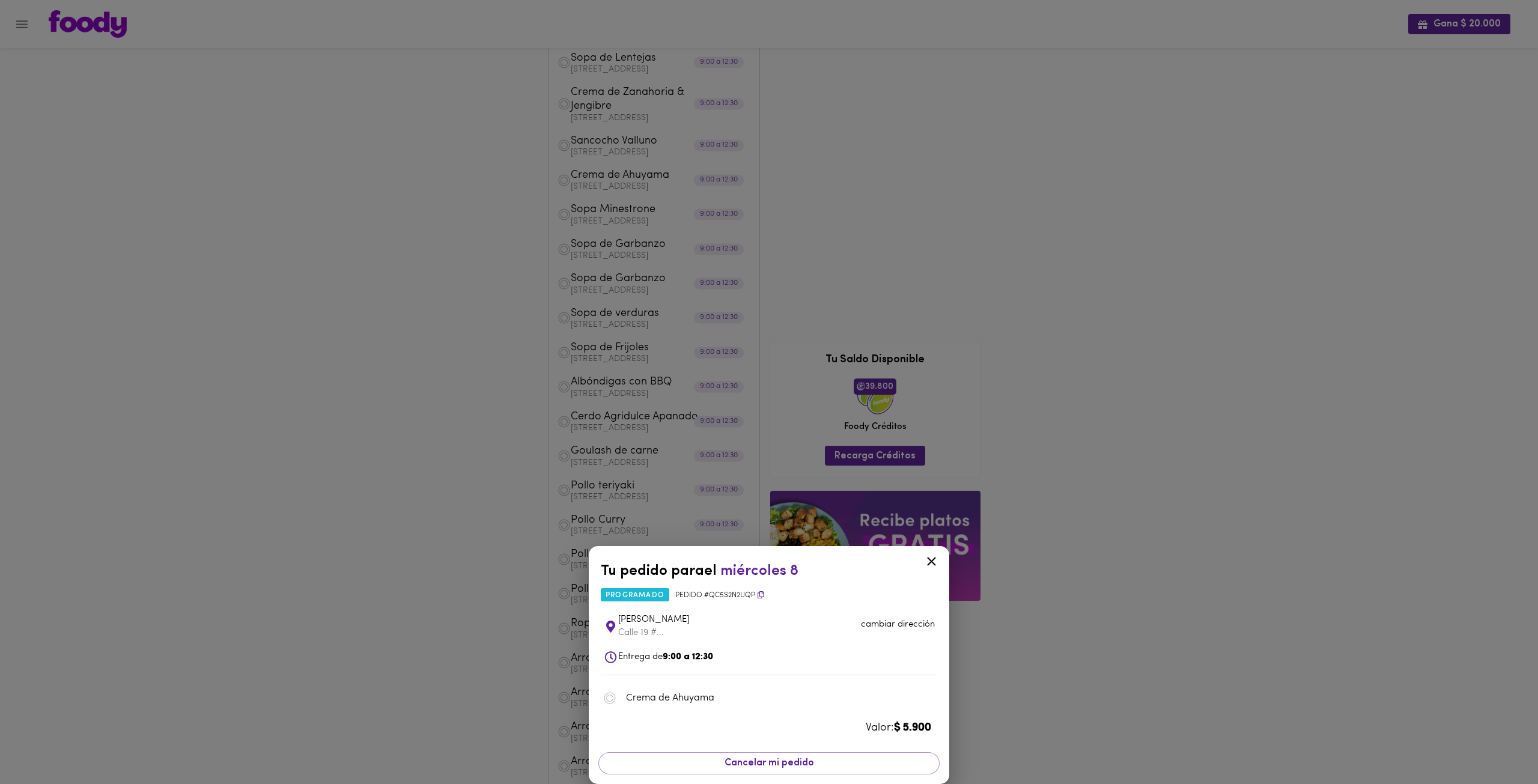
click at [403, 214] on div "Tu pedido para el [DATE] 8 programado Pedido # Qc5s2N2uQp María José [STREET_AD…" at bounding box center [769, 392] width 1538 height 784
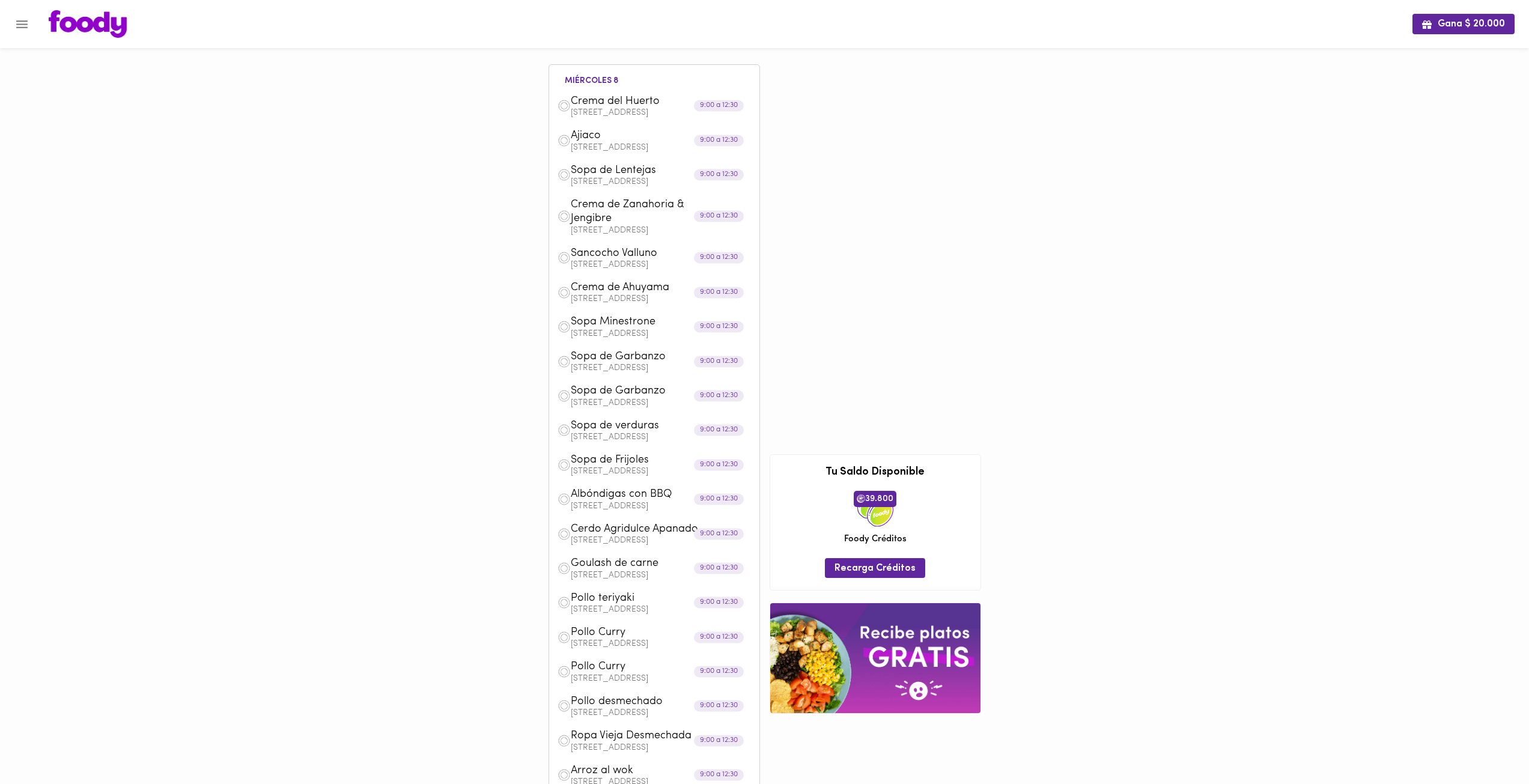
scroll to position [0, 0]
click at [610, 148] on p "[STREET_ADDRESS]" at bounding box center [660, 149] width 180 height 9
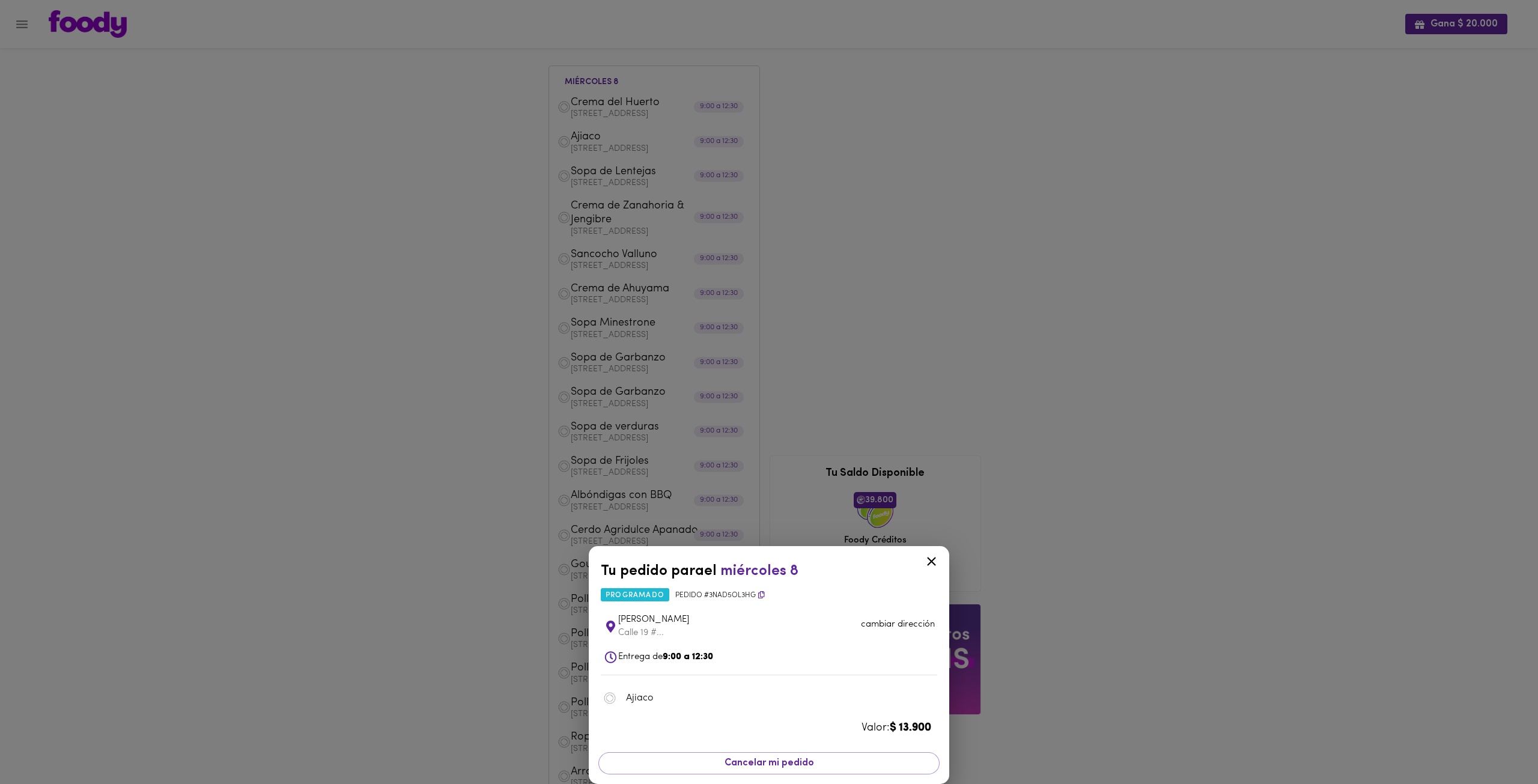
click at [447, 238] on div "Tu pedido para el [DATE] 8 programado Pedido # 3NaD5oL3Hg María José [STREET_AD…" at bounding box center [769, 392] width 1538 height 784
